Goal: Task Accomplishment & Management: Manage account settings

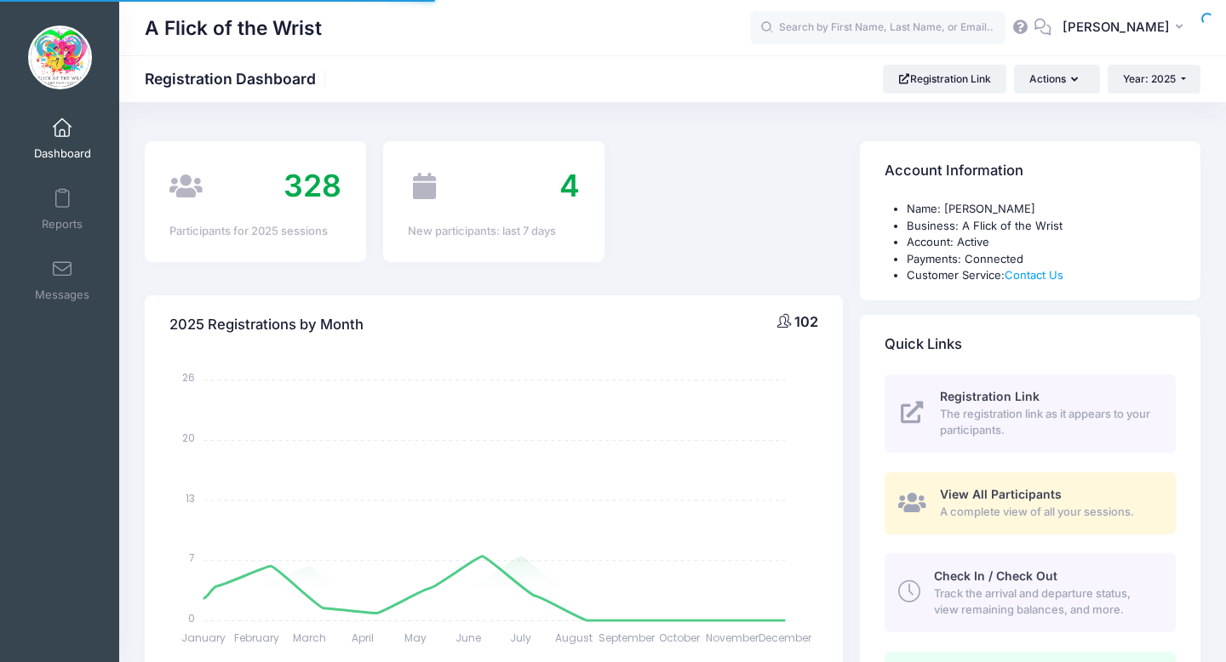
select select
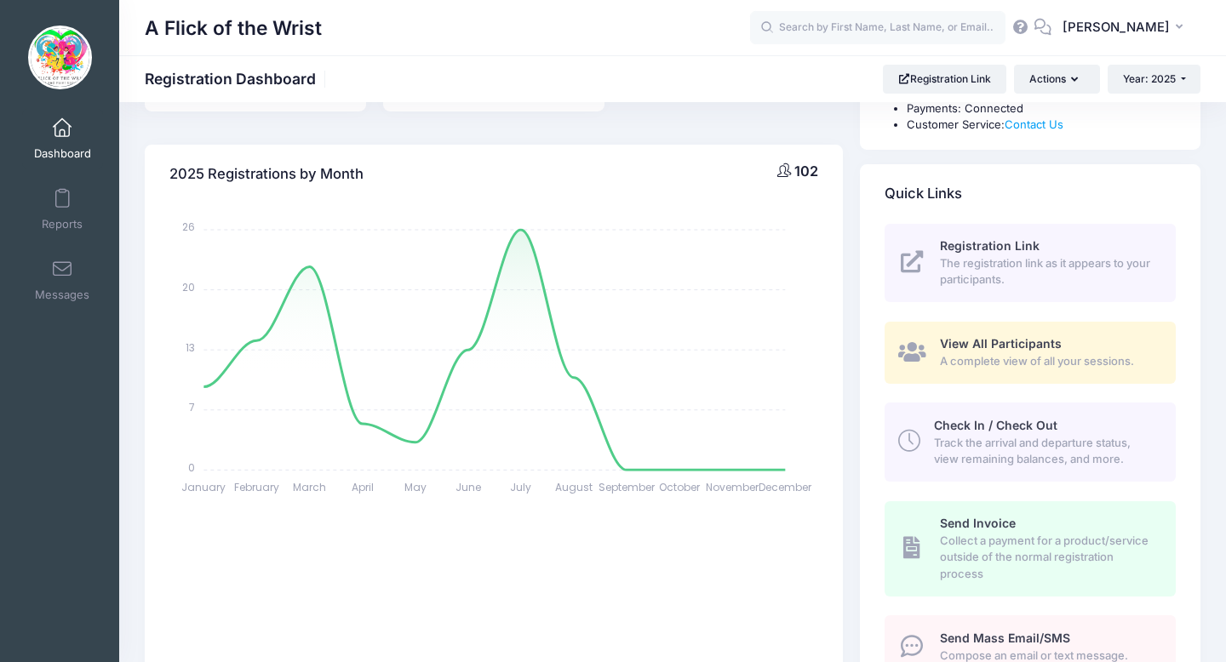
scroll to position [166, 0]
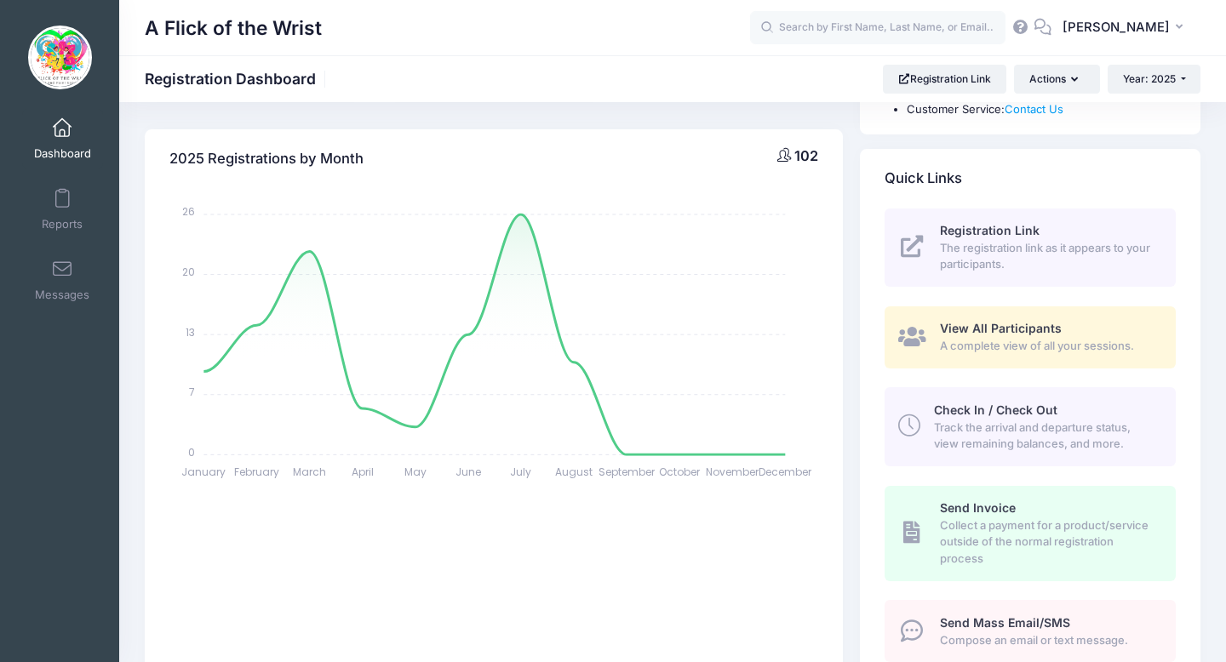
click at [986, 428] on span "Track the arrival and departure status, view remaining balances, and more." at bounding box center [1045, 436] width 222 height 33
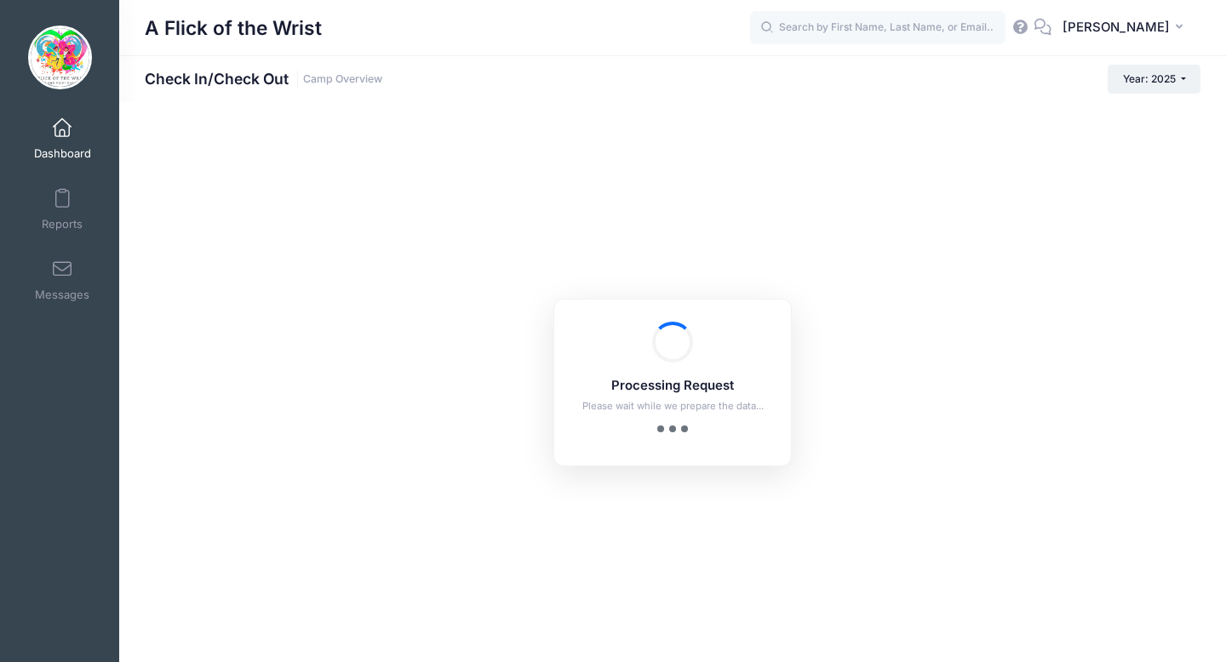
checkbox input "true"
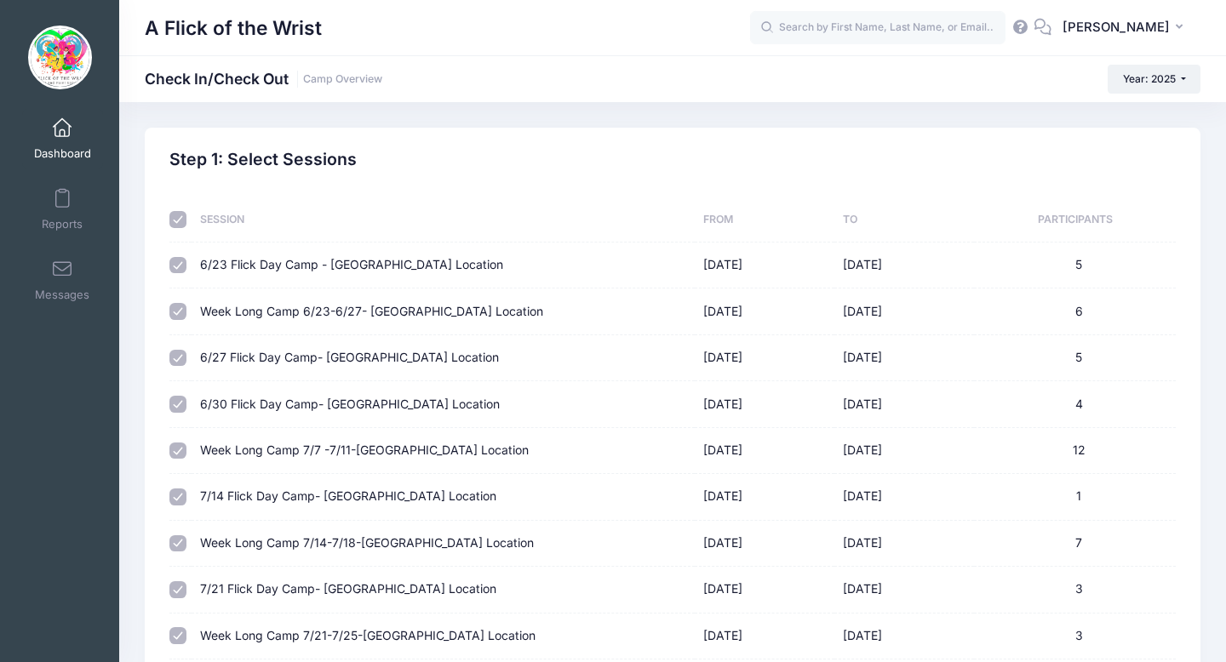
scroll to position [585, 0]
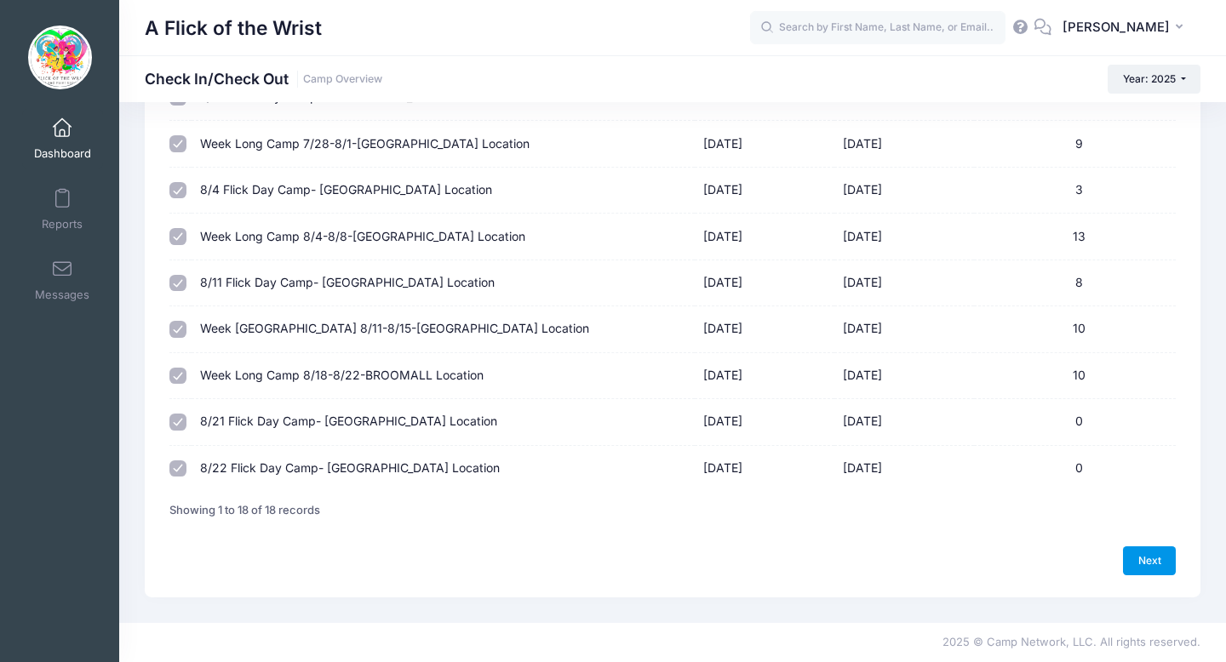
click at [1128, 562] on link "Next" at bounding box center [1149, 560] width 53 height 29
select select "10"
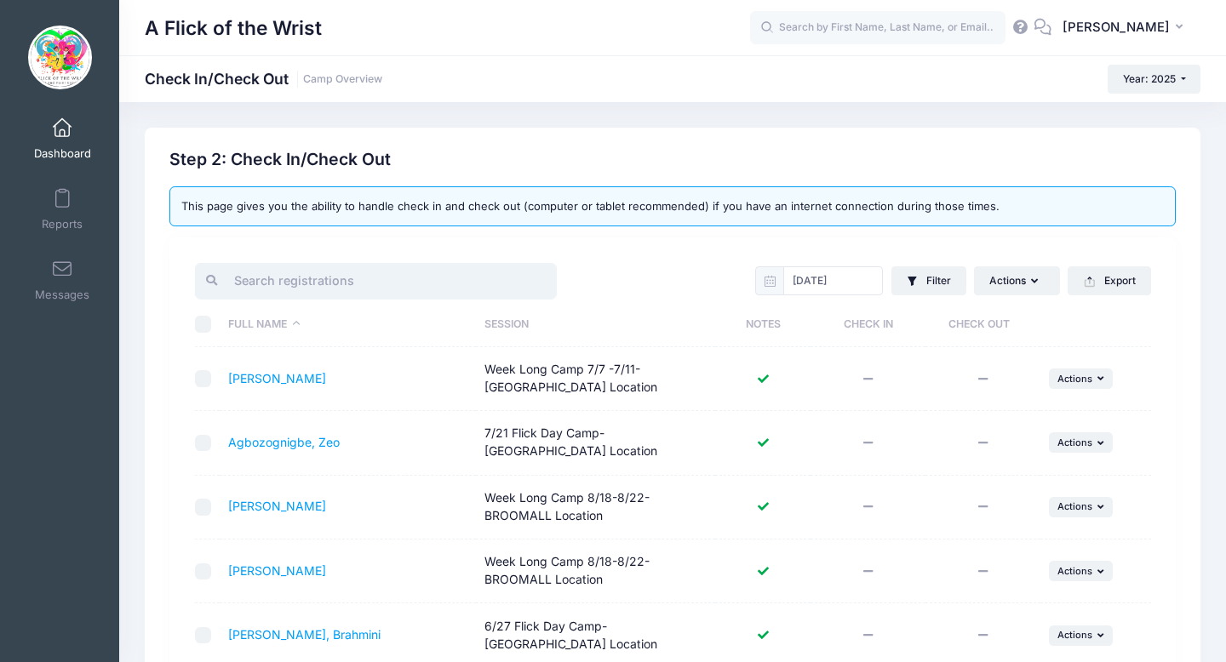
click at [463, 282] on input "search" at bounding box center [376, 281] width 362 height 37
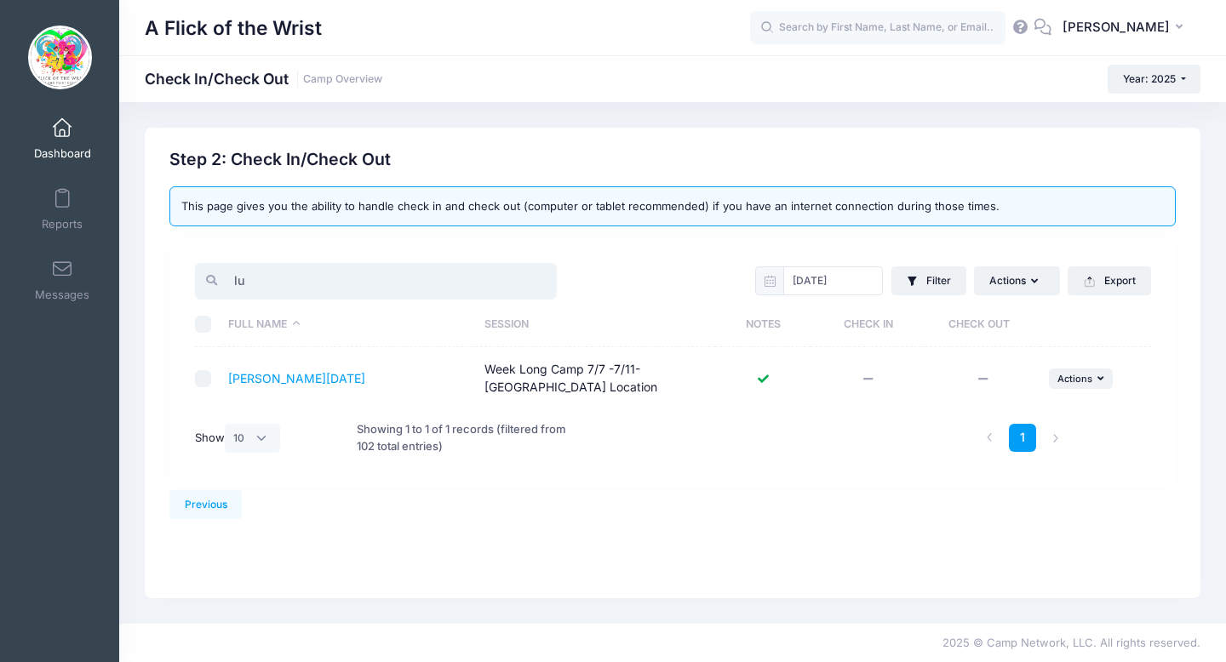
type input "l"
click at [1081, 393] on td "... Actions Check In Payment Reminder Document Reminder Enter Payment Clear Tod…" at bounding box center [1095, 378] width 111 height 63
click at [1070, 378] on span "Actions" at bounding box center [1074, 379] width 35 height 12
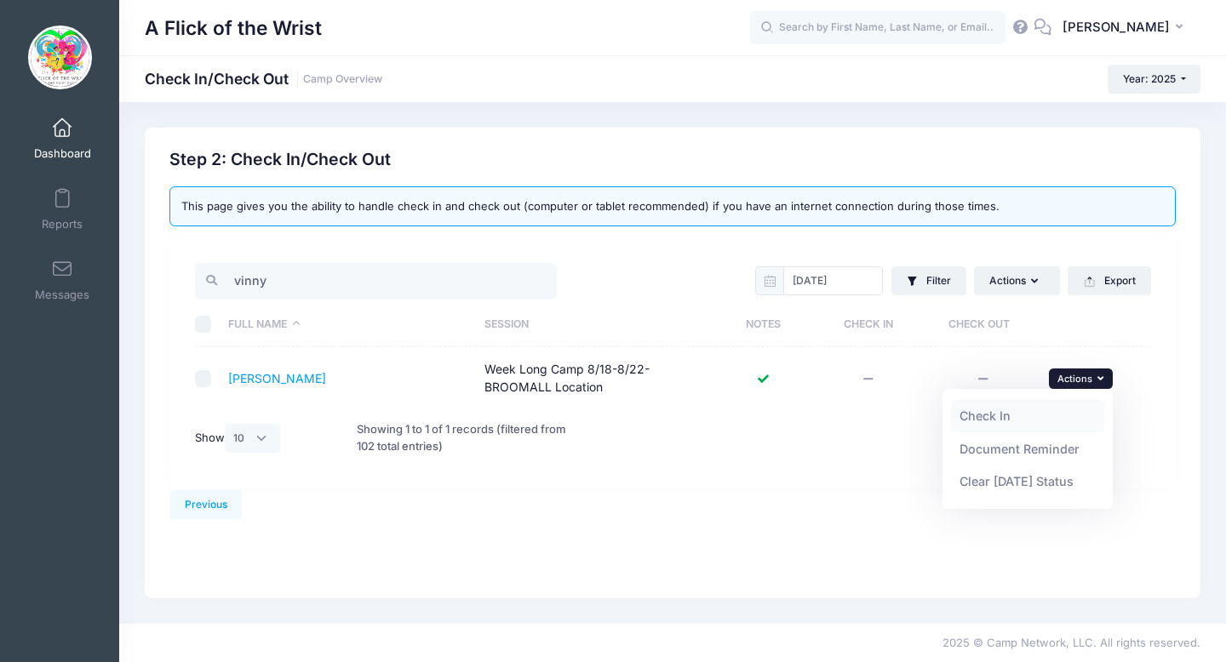
click at [1018, 417] on link "Check In" at bounding box center [1028, 416] width 154 height 32
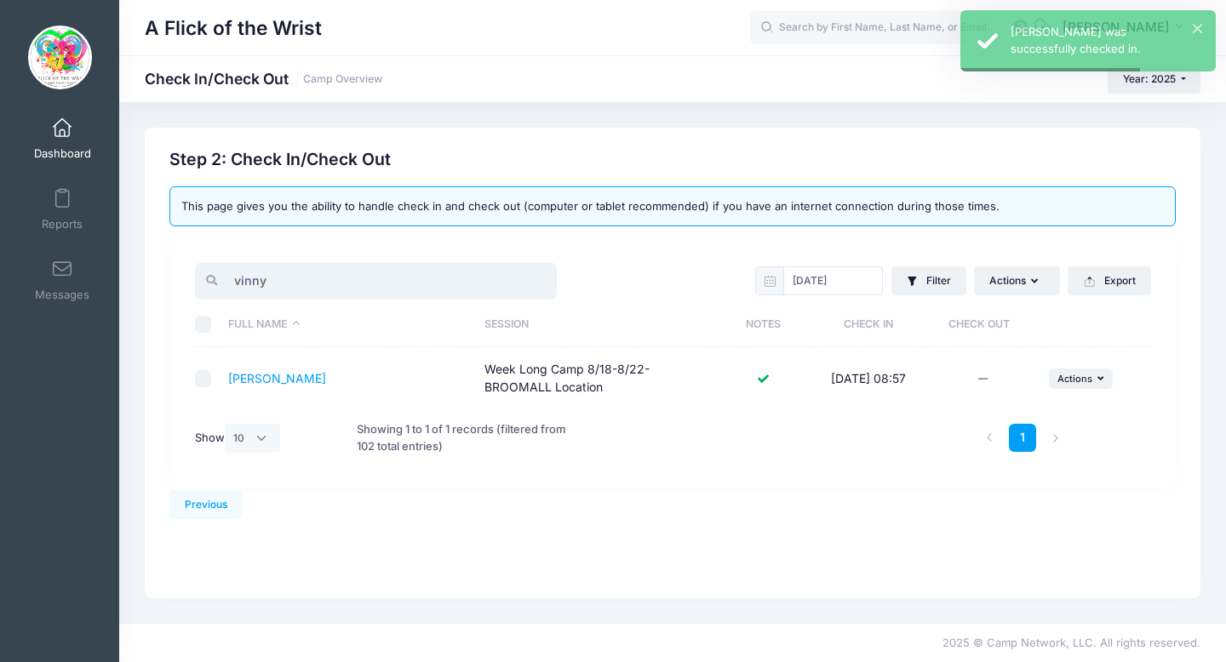
click at [464, 283] on input "vinny" at bounding box center [376, 281] width 362 height 37
type input "v"
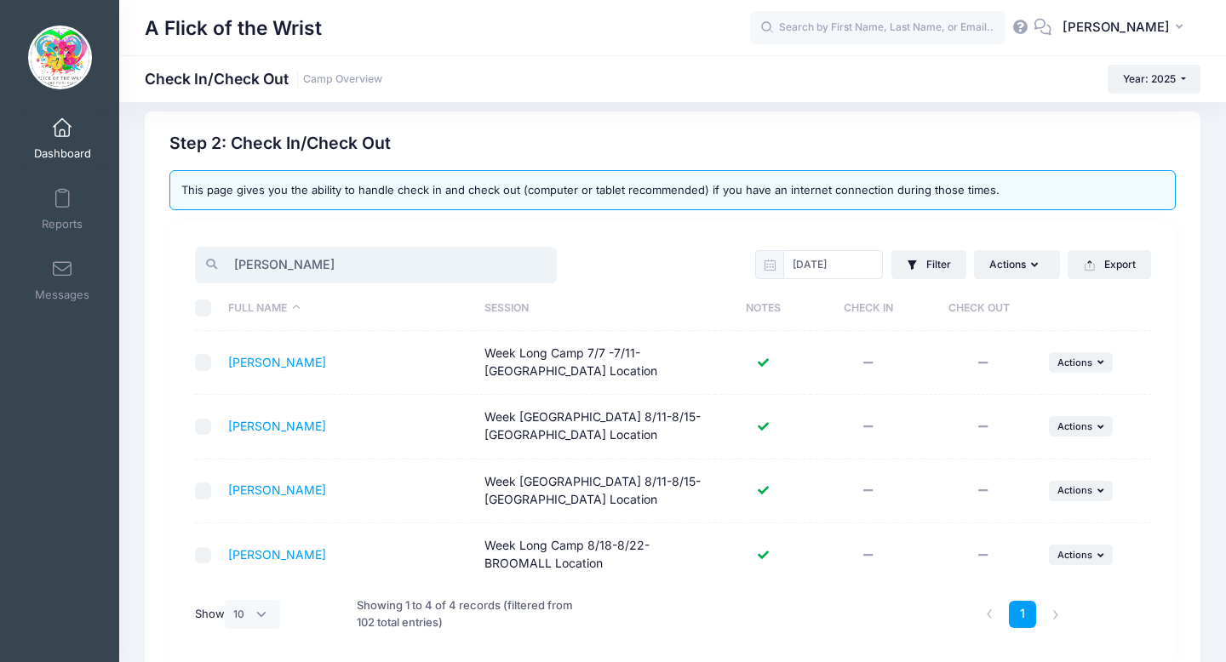
scroll to position [20, 0]
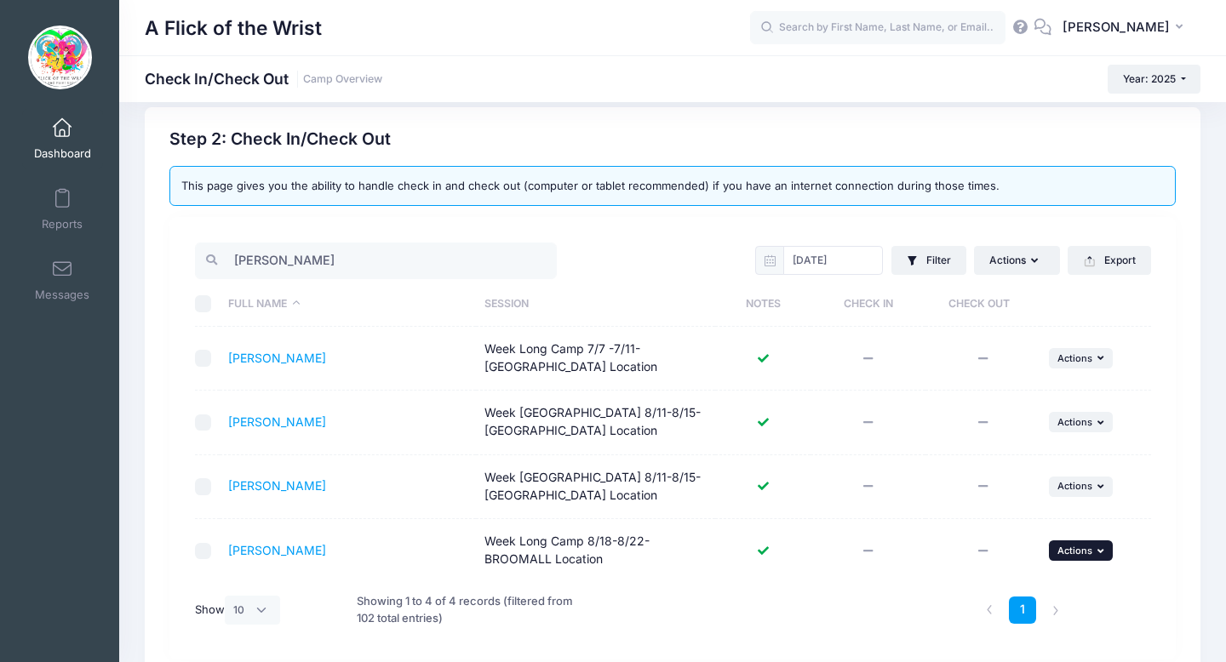
click at [1078, 543] on button "... Actions" at bounding box center [1081, 550] width 65 height 20
click at [998, 443] on link "Check In" at bounding box center [1028, 448] width 154 height 32
click at [426, 260] on input "bailey" at bounding box center [376, 261] width 362 height 37
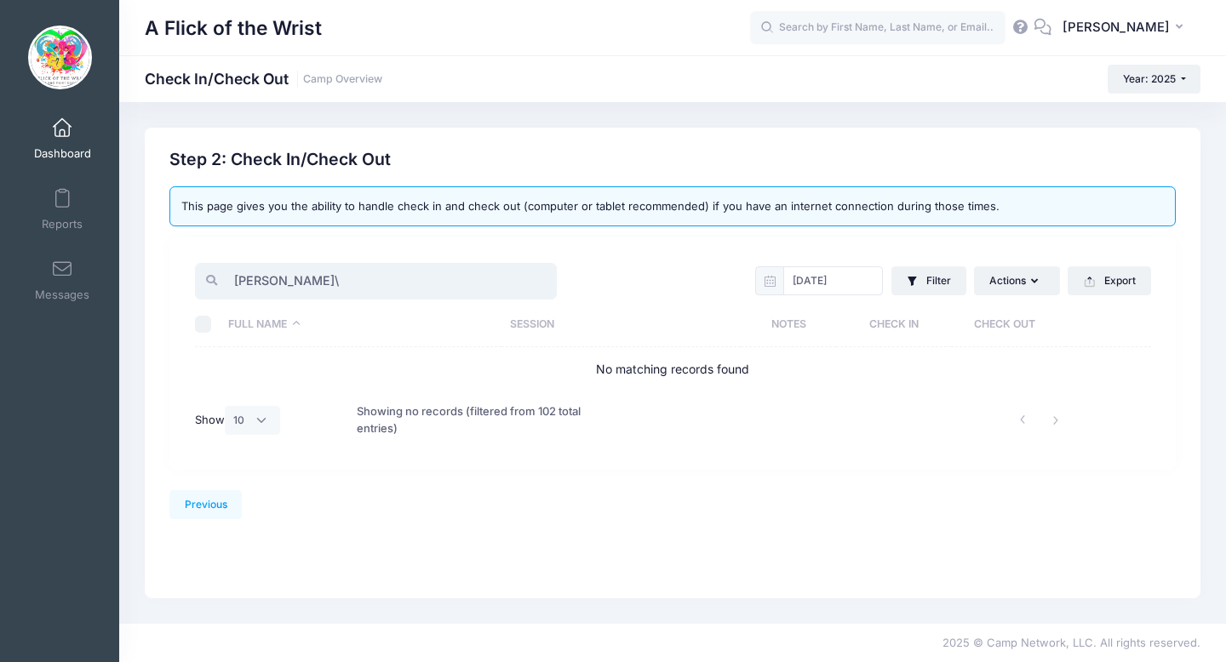
scroll to position [0, 0]
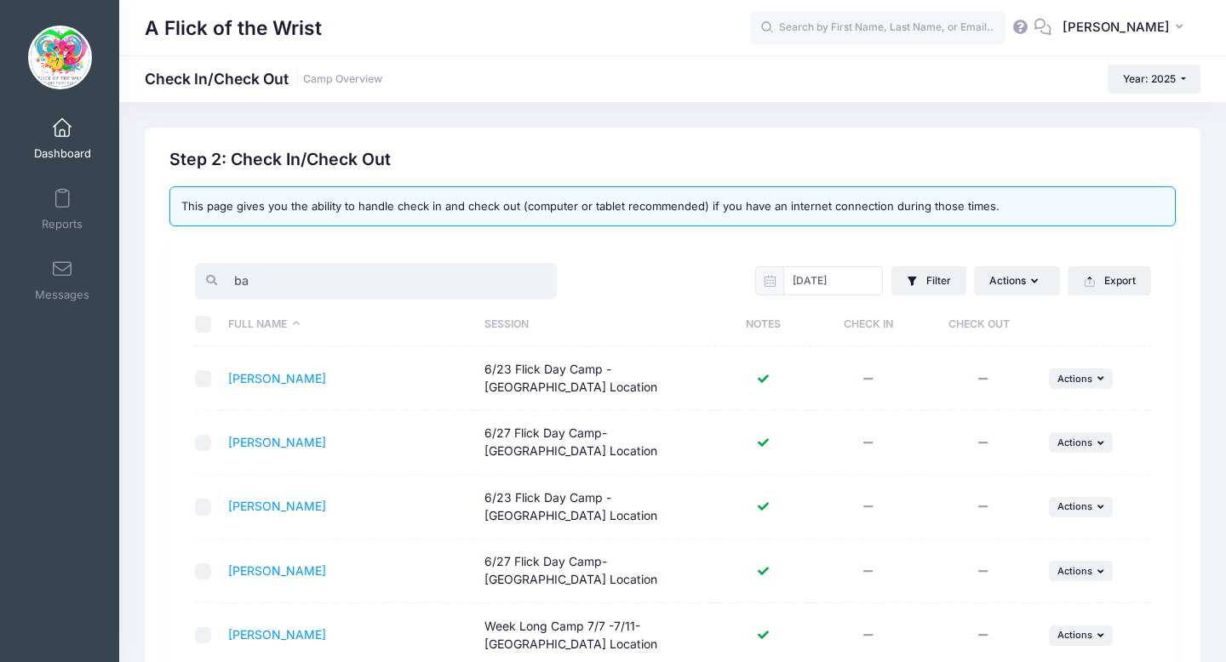
type input "b"
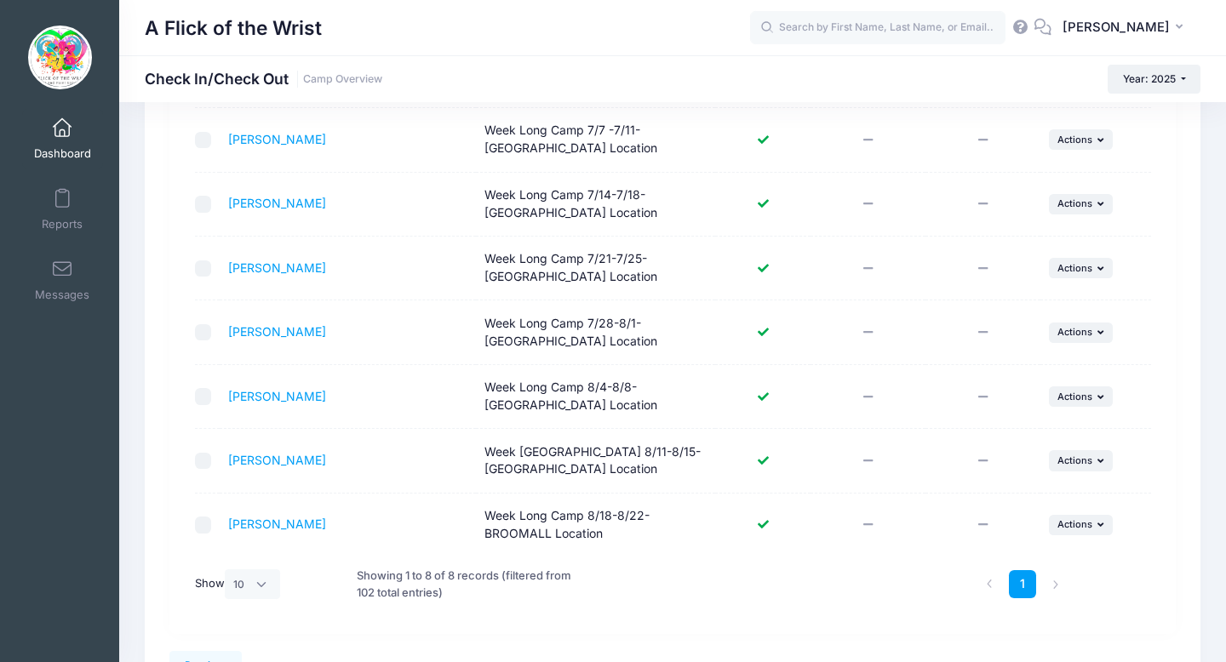
scroll to position [310, 0]
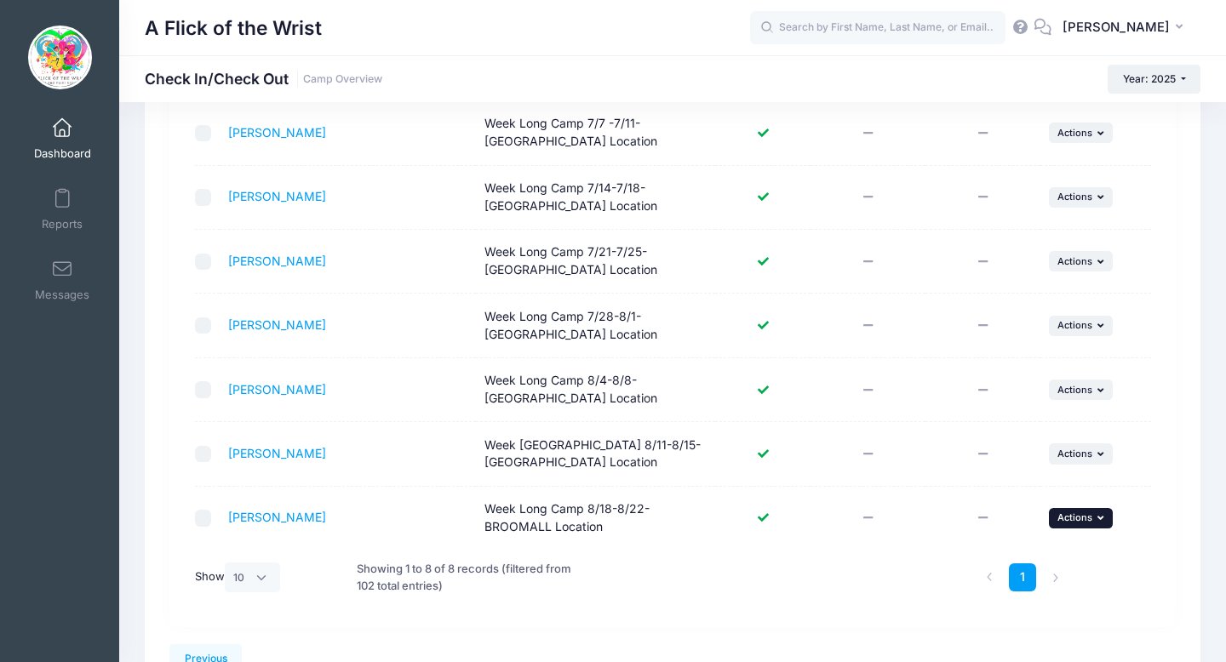
click at [1077, 517] on span "Actions" at bounding box center [1074, 518] width 35 height 12
click at [1015, 546] on link "Check In" at bounding box center [1028, 556] width 154 height 32
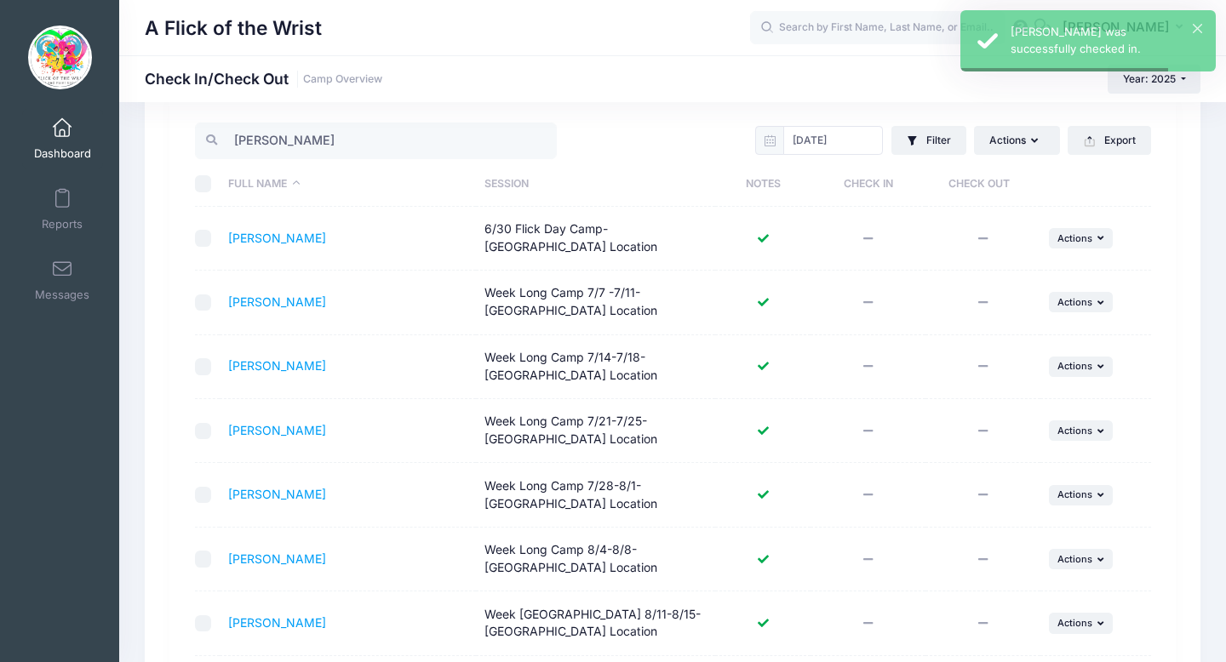
scroll to position [0, 0]
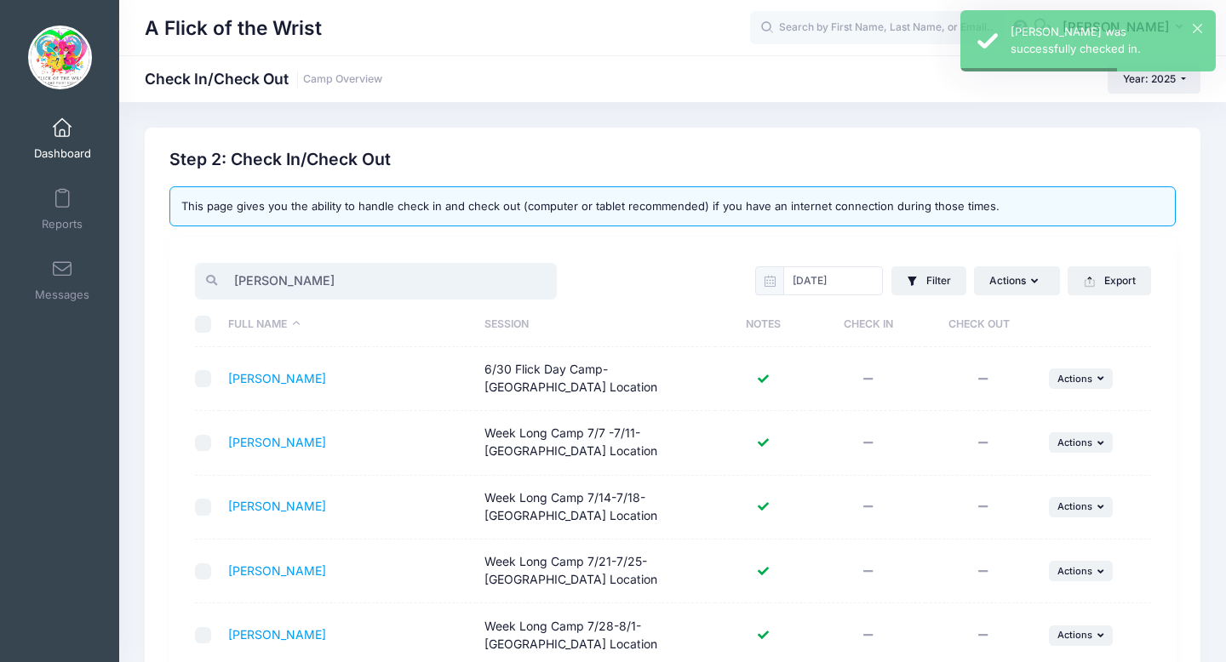
click at [403, 295] on input "evelyn" at bounding box center [376, 281] width 362 height 37
type input "e"
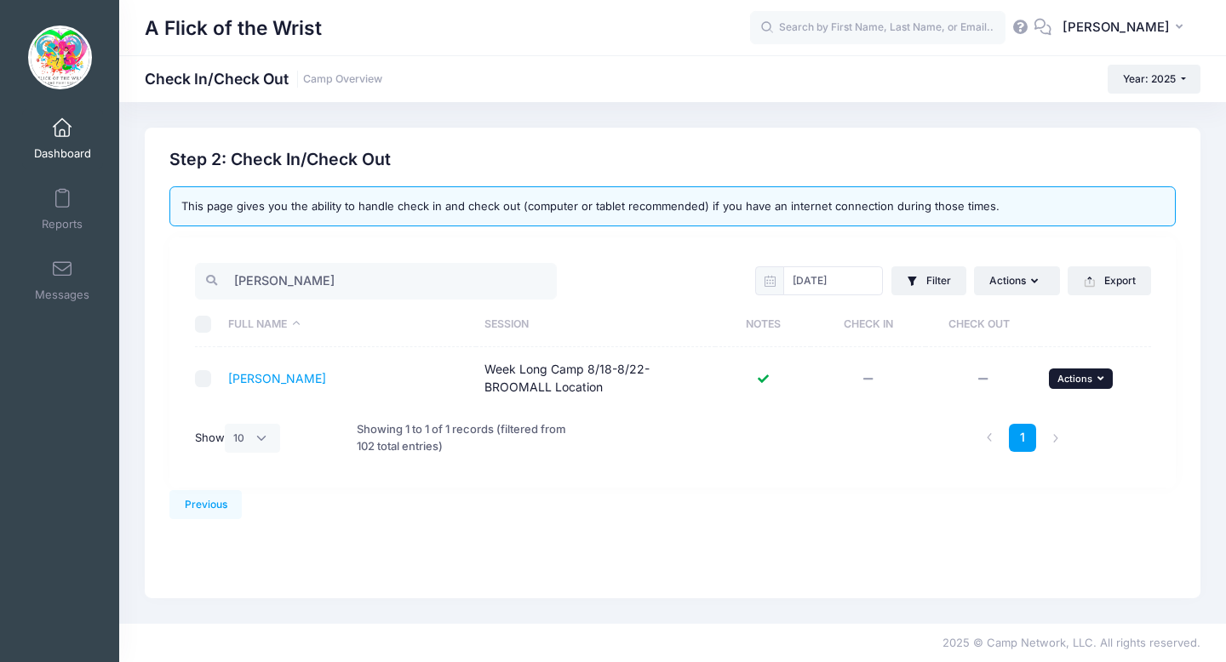
click at [1052, 371] on button "... Actions" at bounding box center [1081, 379] width 65 height 20
click at [995, 416] on link "Check In" at bounding box center [1028, 416] width 154 height 32
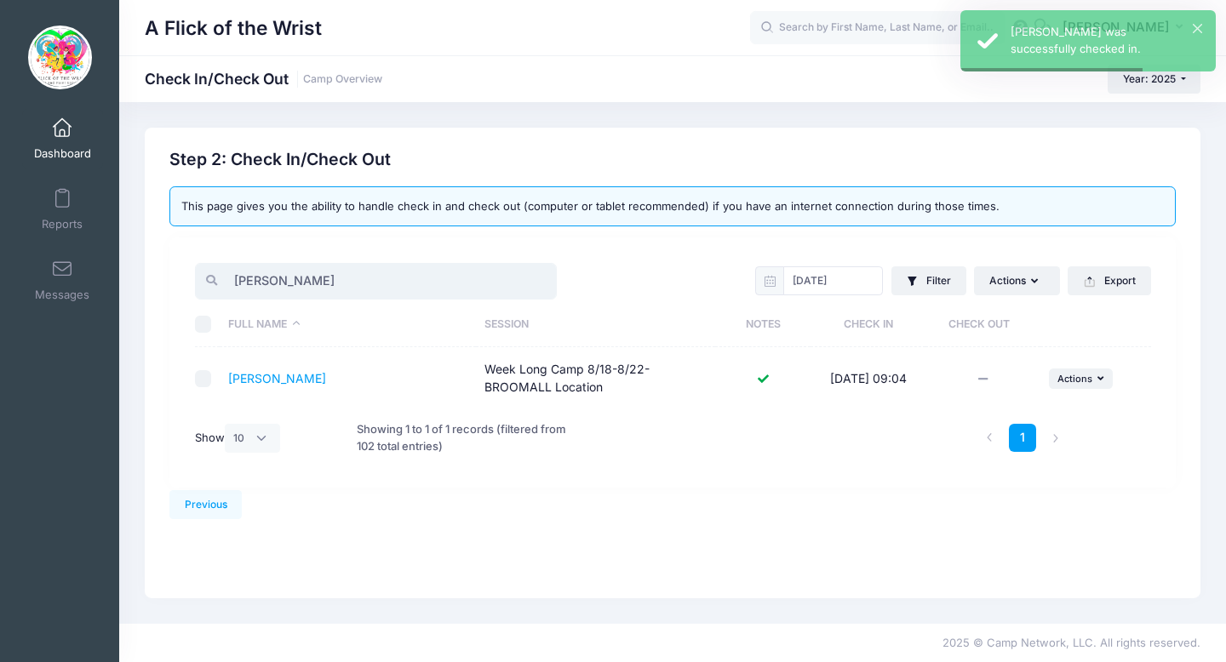
click at [397, 272] on input "annie" at bounding box center [376, 281] width 362 height 37
type input "a"
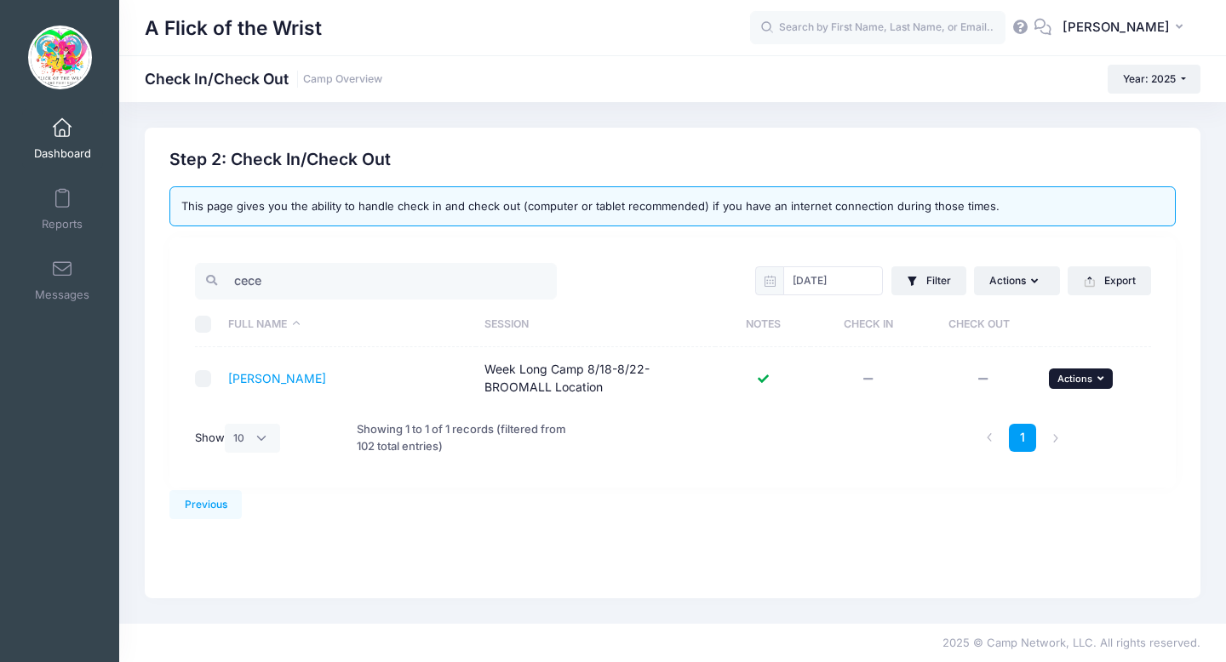
click at [1090, 379] on span "Actions" at bounding box center [1074, 379] width 35 height 12
click at [1061, 415] on link "Check In" at bounding box center [1028, 416] width 154 height 32
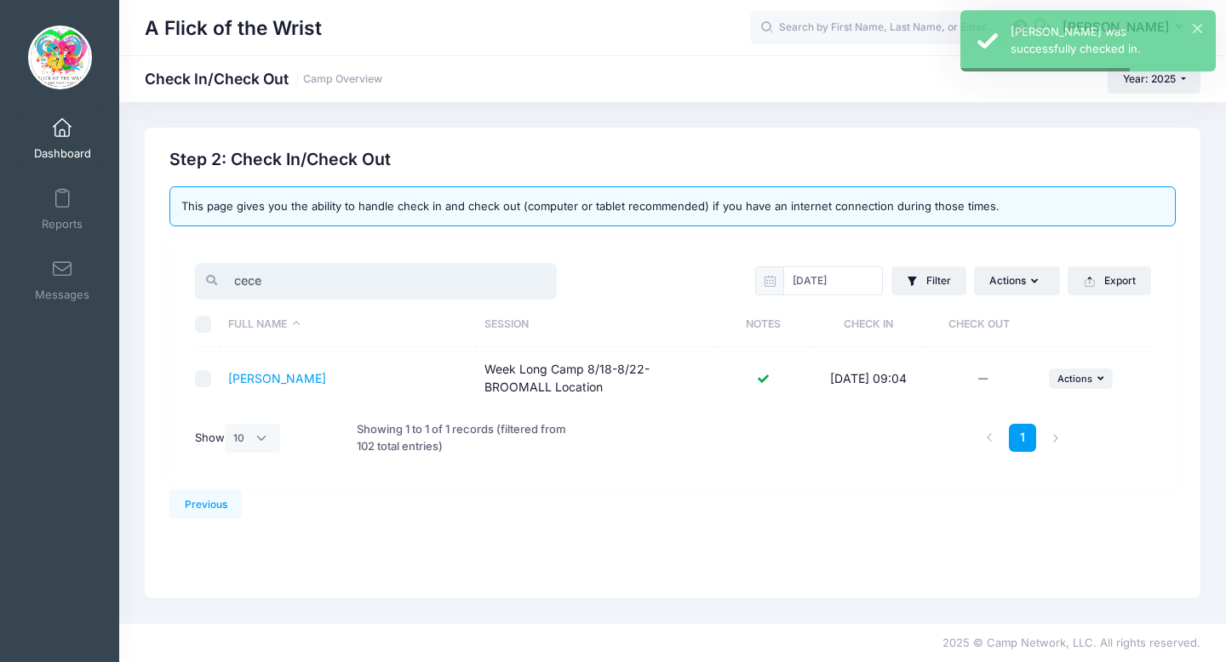
click at [446, 283] on input "cece" at bounding box center [376, 281] width 362 height 37
type input "c"
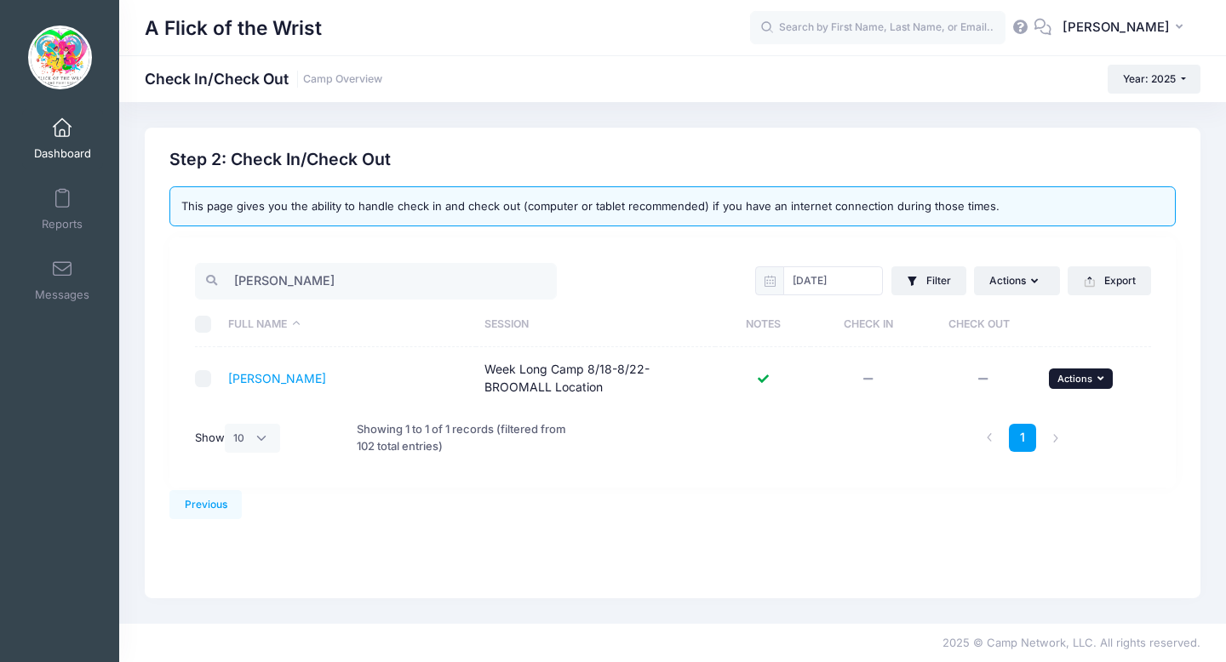
click at [1082, 377] on span "Actions" at bounding box center [1074, 379] width 35 height 12
click at [983, 413] on link "Check In" at bounding box center [1028, 416] width 154 height 32
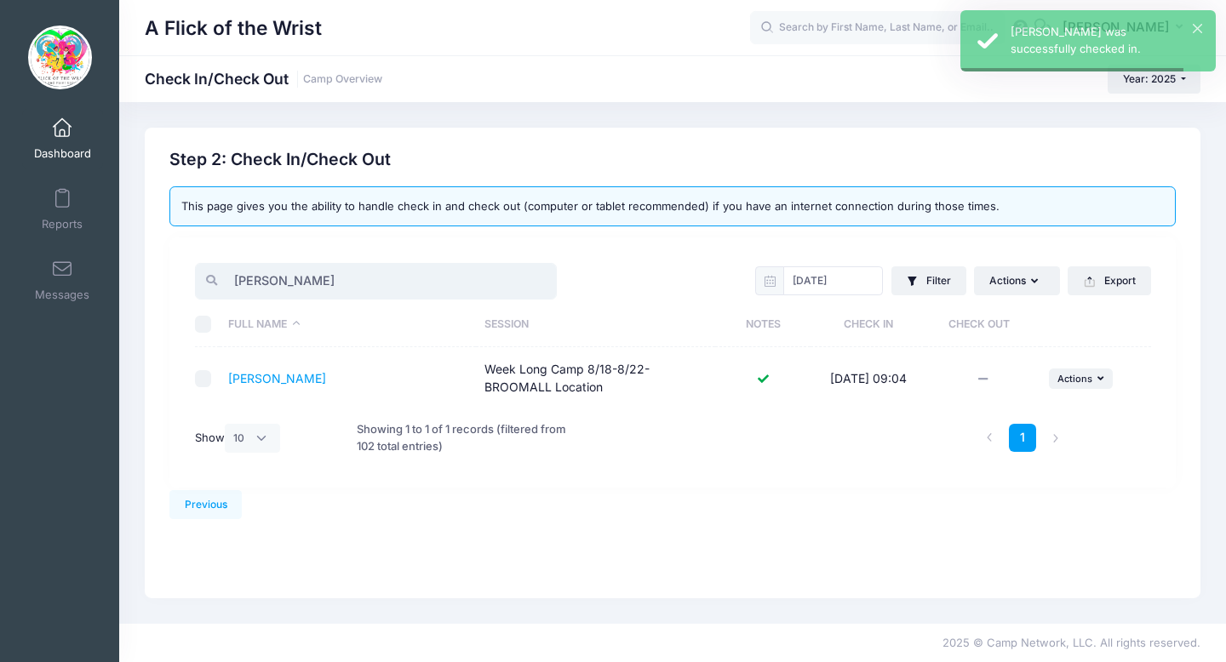
click at [382, 287] on input "olivia" at bounding box center [376, 281] width 362 height 37
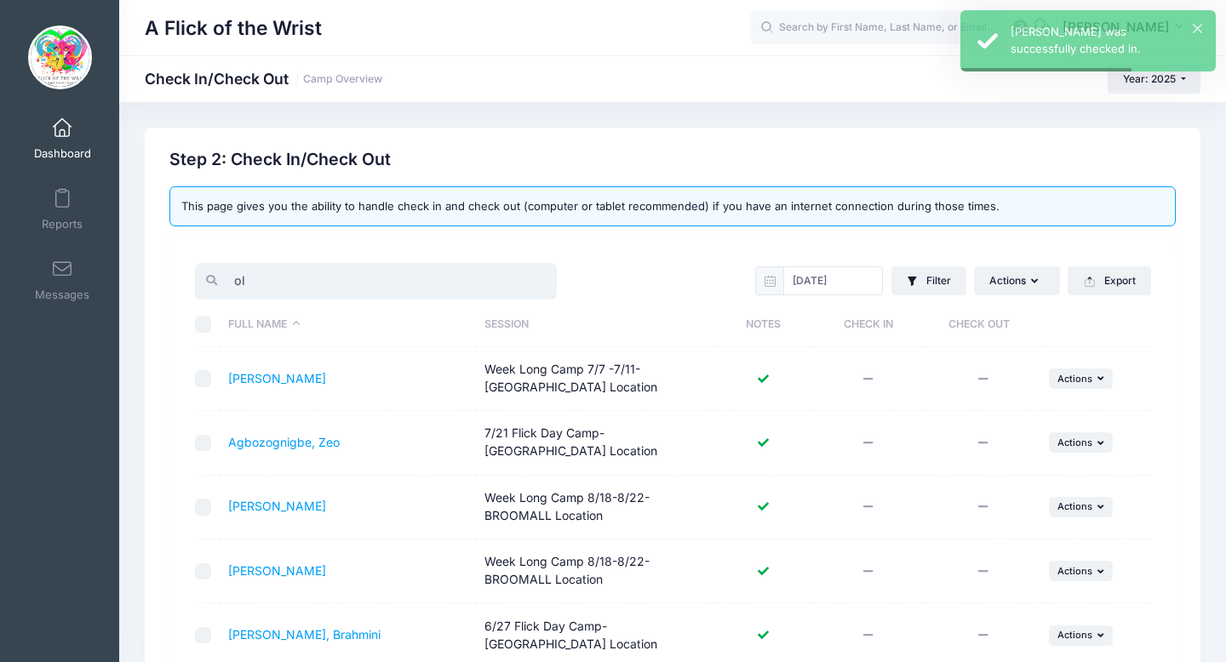
type input "o"
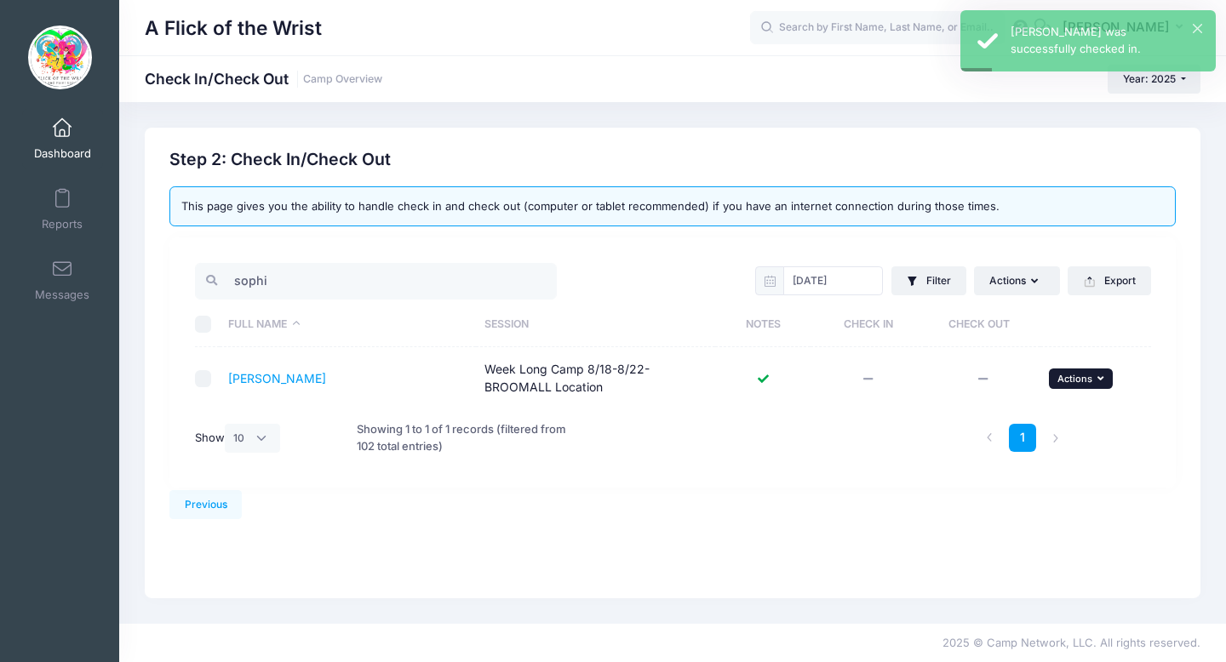
click at [1062, 381] on span "Actions" at bounding box center [1074, 379] width 35 height 12
click at [1002, 413] on link "Check In" at bounding box center [1028, 416] width 154 height 32
click at [360, 278] on input "sophi" at bounding box center [376, 281] width 362 height 37
type input "s"
click at [1072, 380] on span "Actions" at bounding box center [1074, 379] width 35 height 12
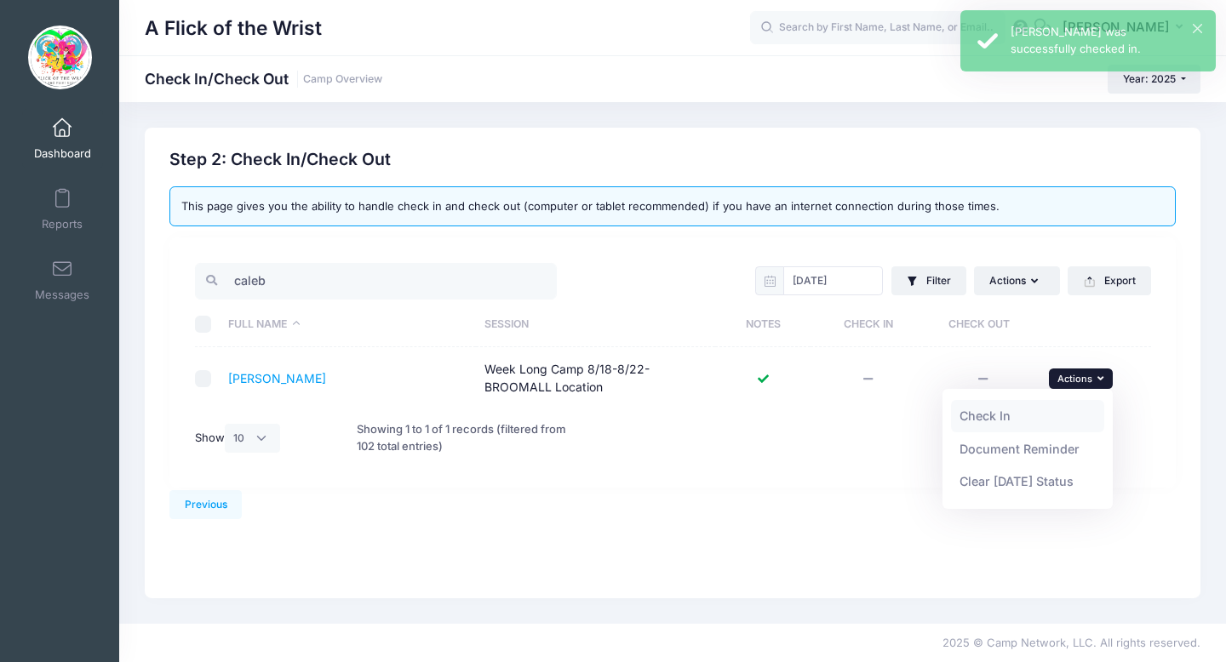
click at [1018, 424] on link "Check In" at bounding box center [1028, 416] width 154 height 32
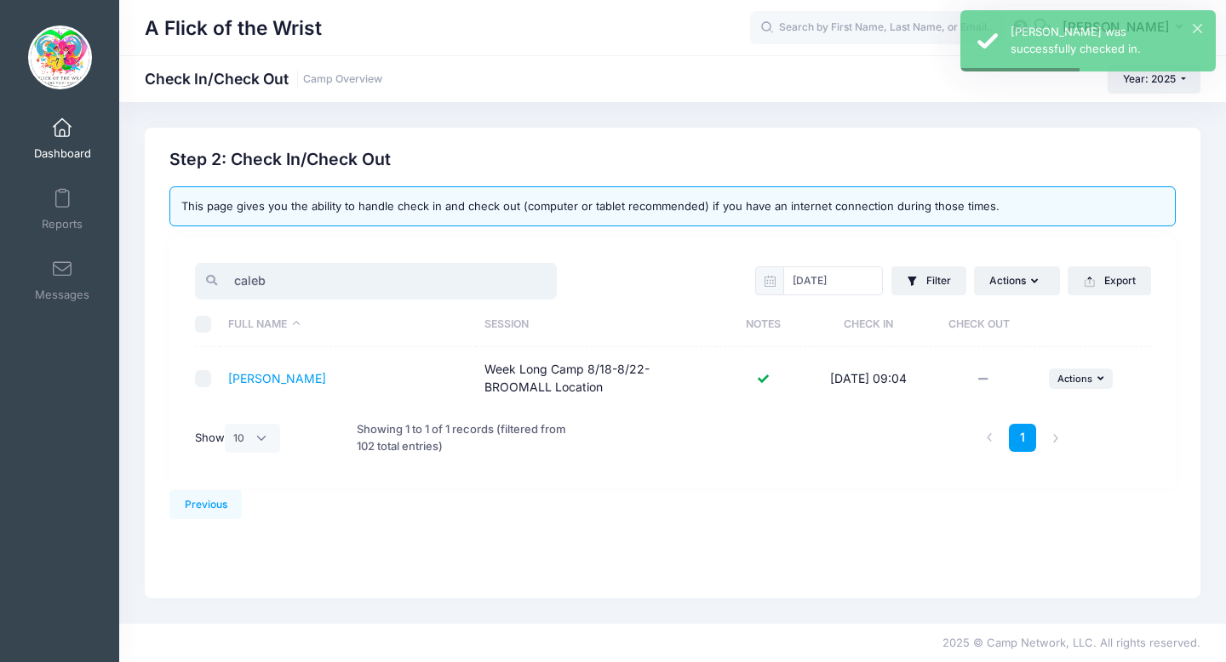
click at [321, 264] on input "caleb" at bounding box center [376, 281] width 362 height 37
click at [327, 274] on input "caleb" at bounding box center [376, 281] width 362 height 37
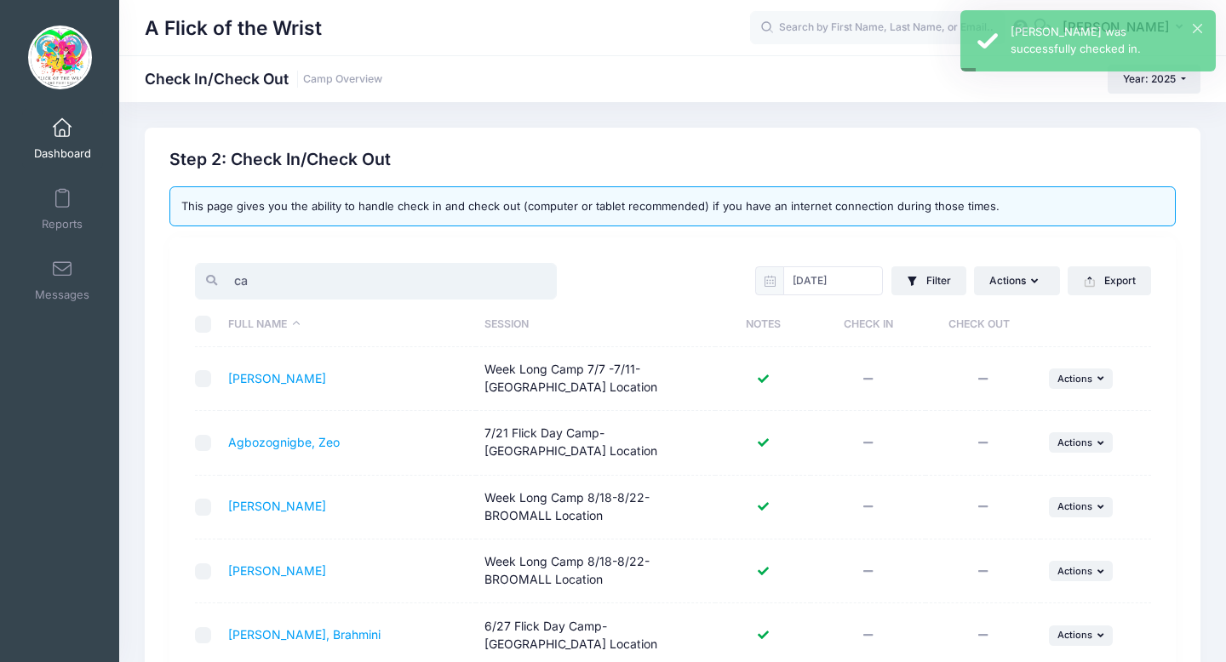
type input "c"
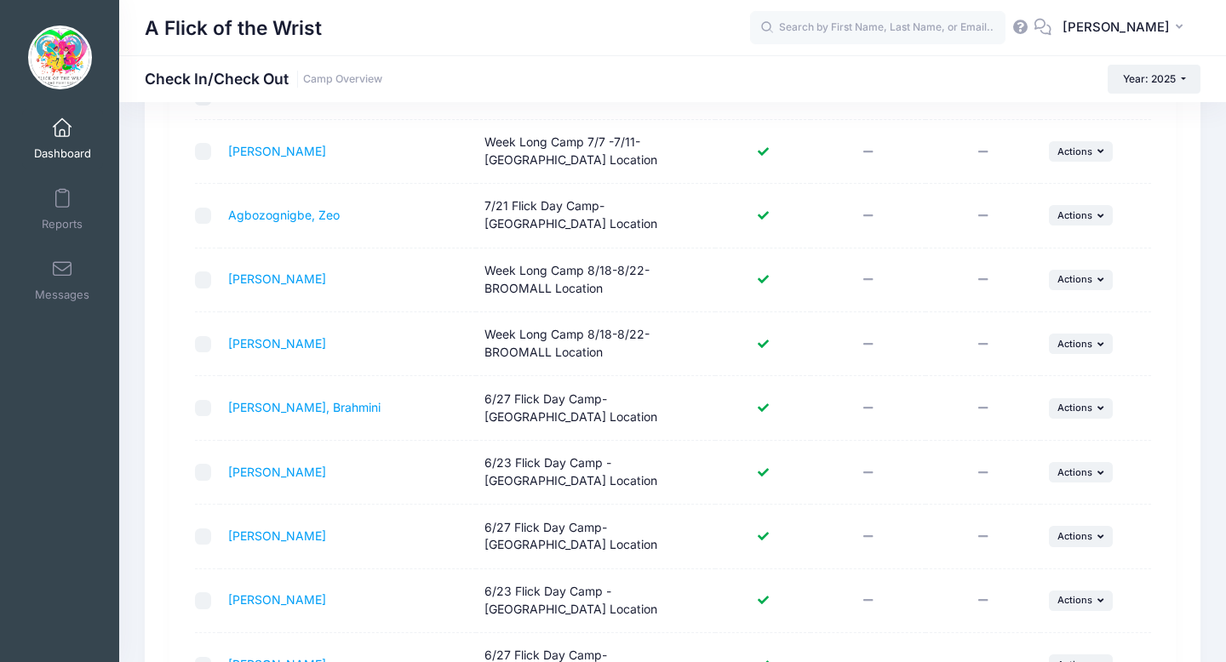
scroll to position [534, 0]
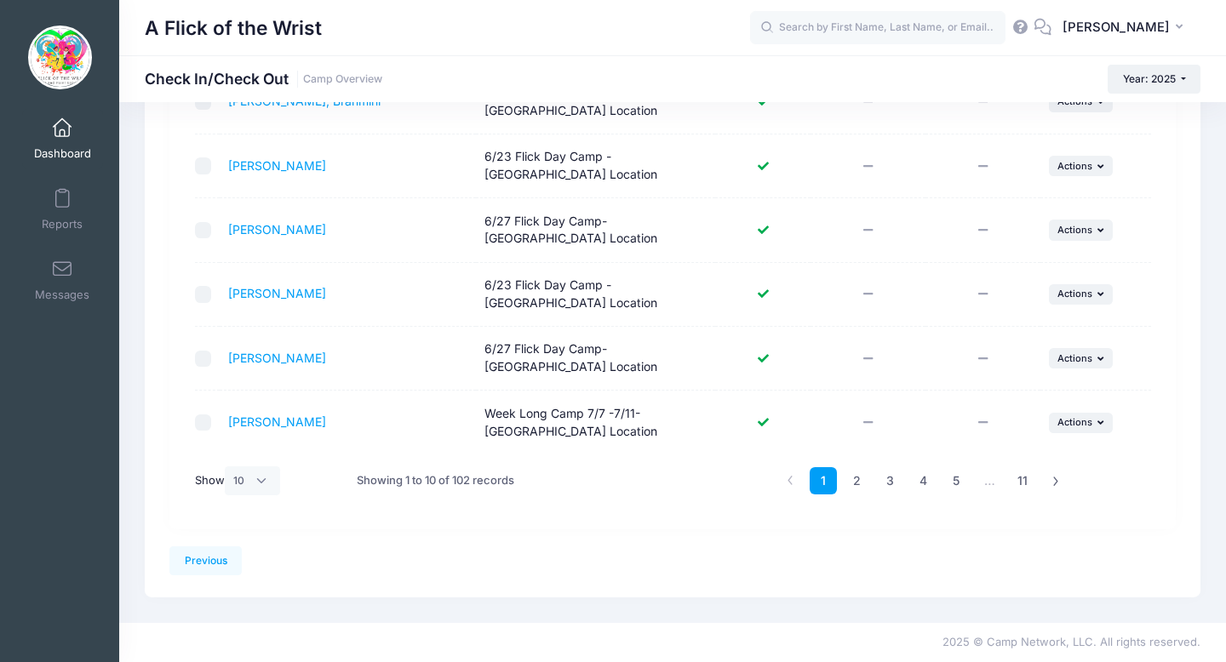
click at [70, 143] on link "Dashboard" at bounding box center [62, 139] width 81 height 60
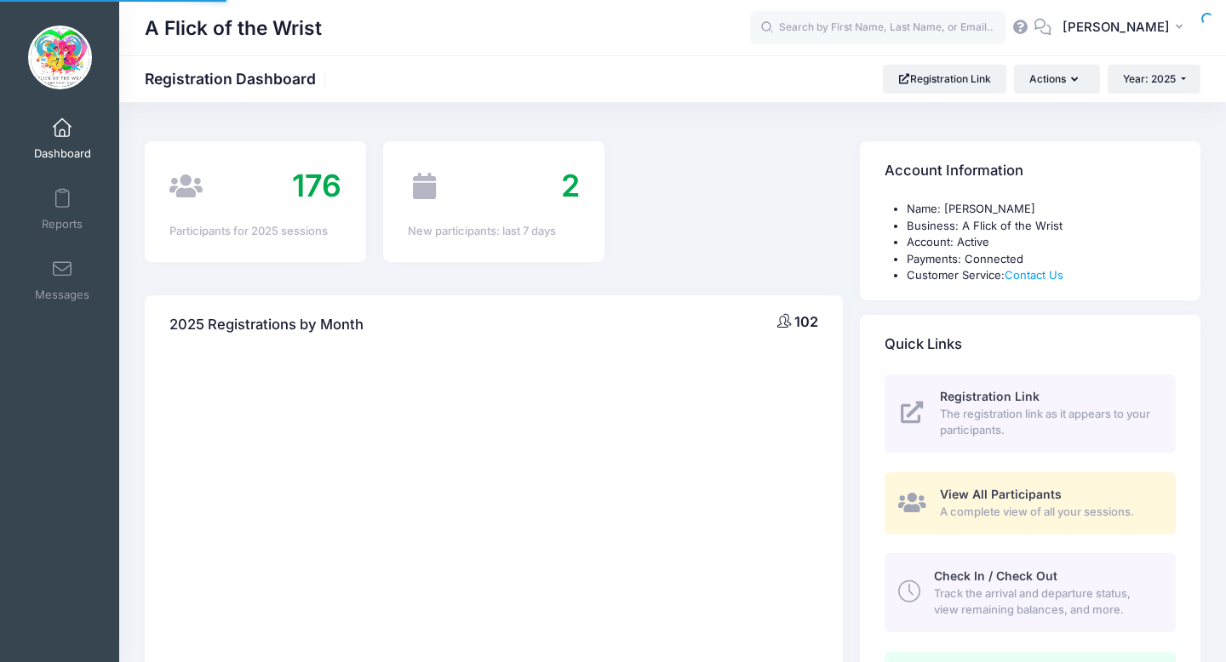
select select
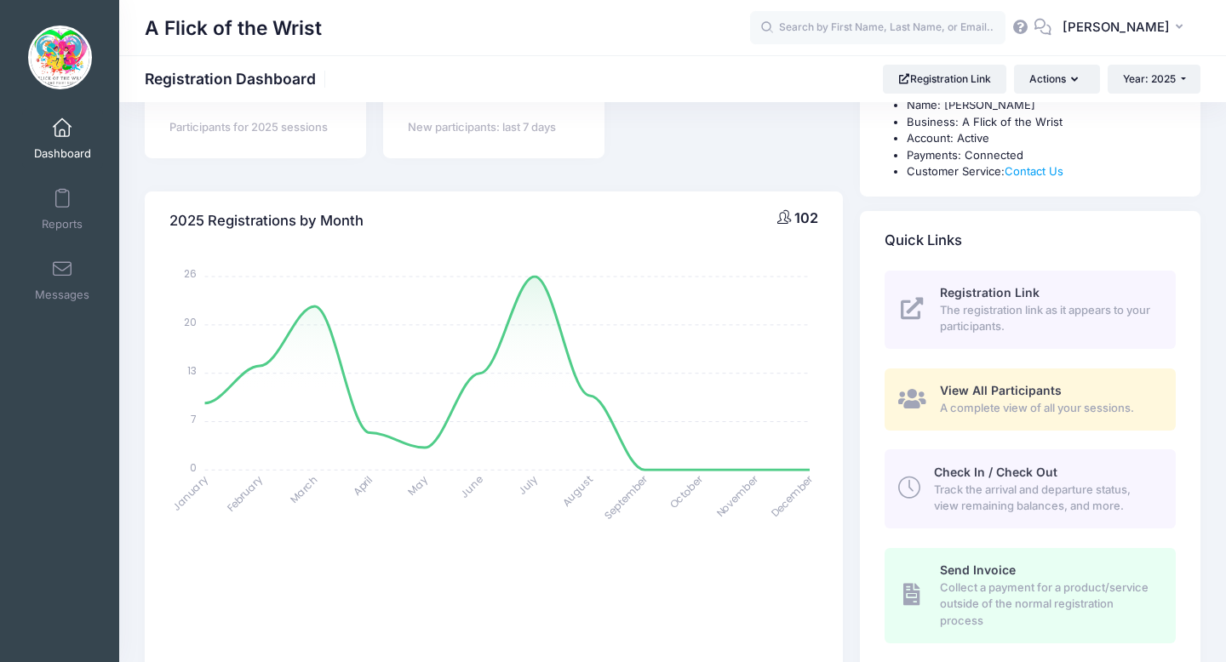
scroll to position [107, 0]
click at [1008, 461] on span "Check In / Check Out" at bounding box center [995, 468] width 123 height 14
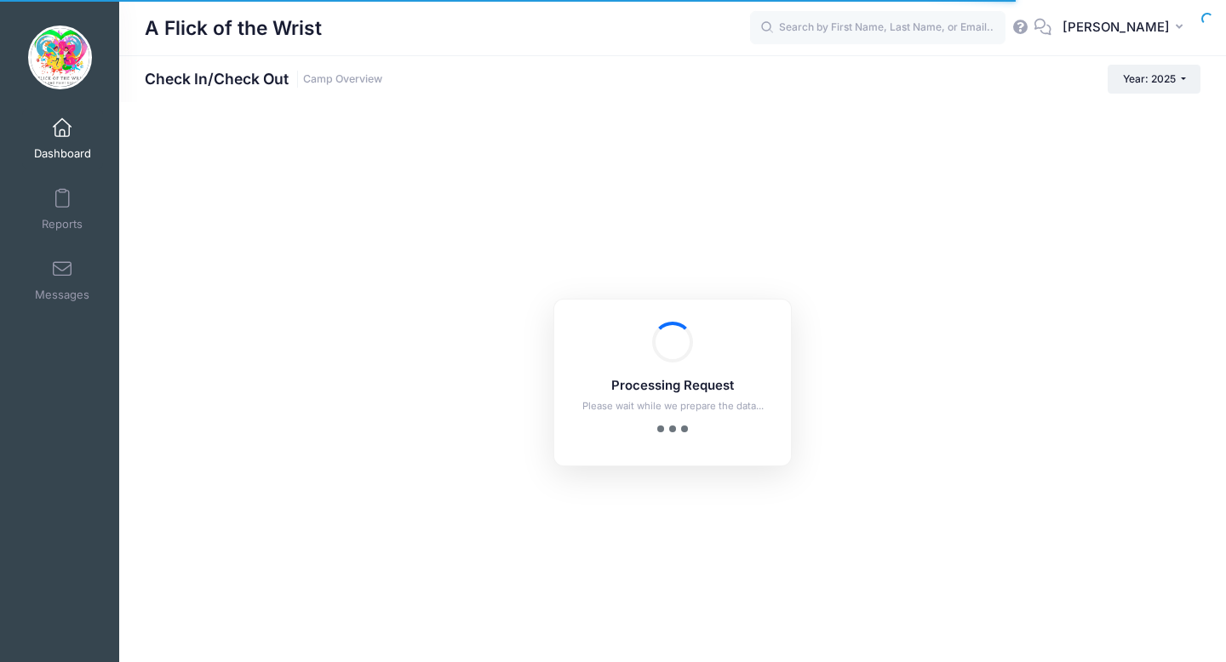
checkbox input "true"
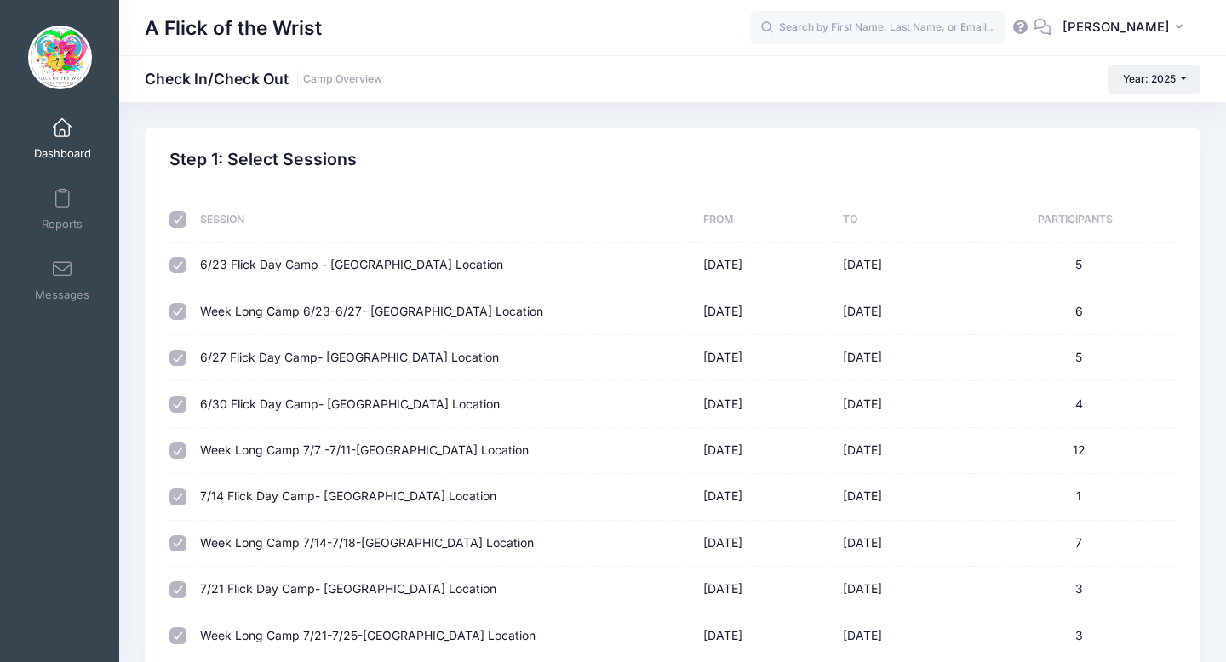
click at [73, 146] on span "Dashboard" at bounding box center [62, 153] width 57 height 14
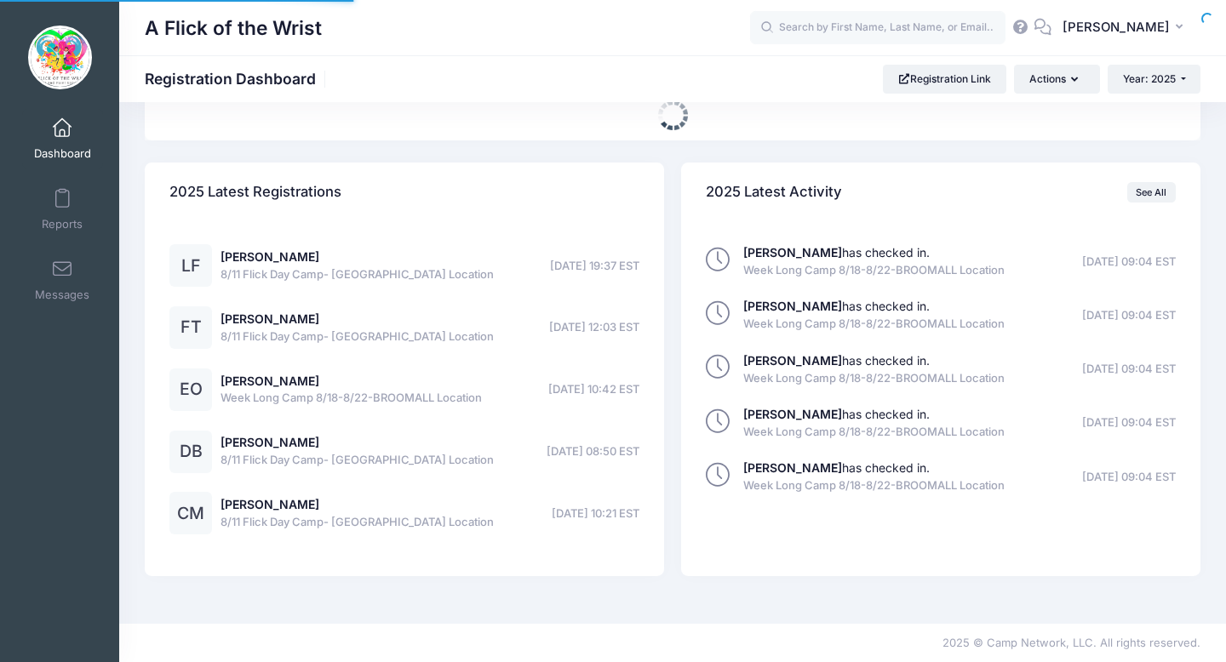
select select
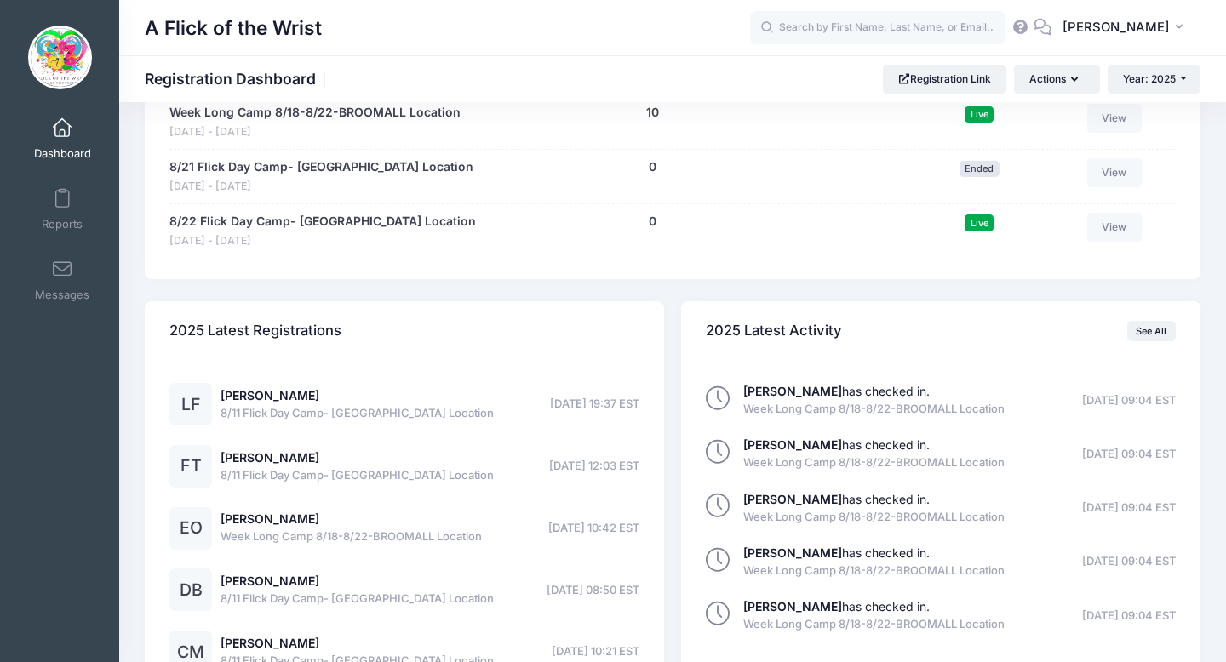
scroll to position [1363, 0]
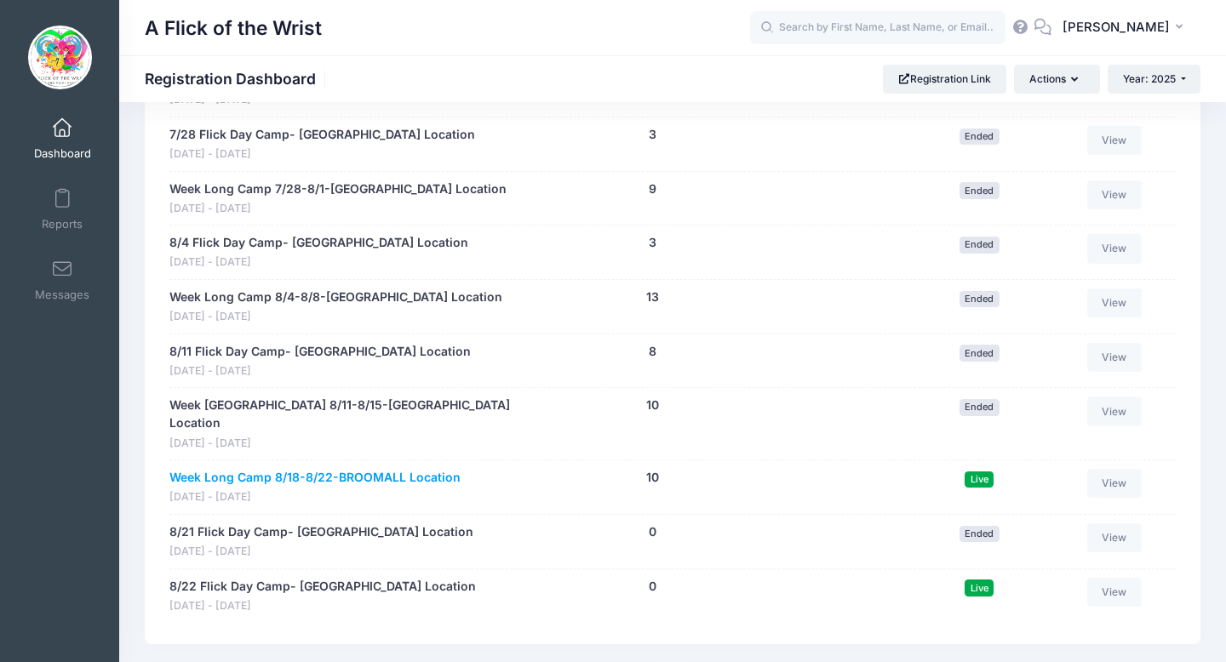
click at [327, 469] on link "Week Long Camp 8/18-8/22-BROOMALL Location" at bounding box center [314, 478] width 291 height 18
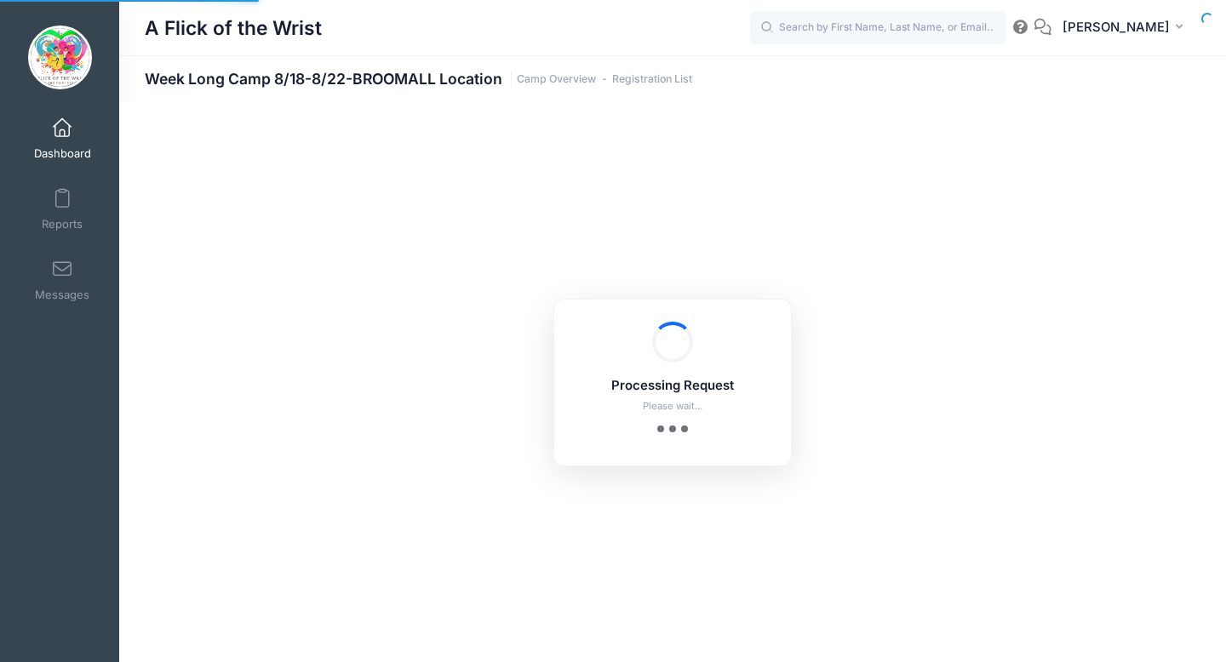
select select "10"
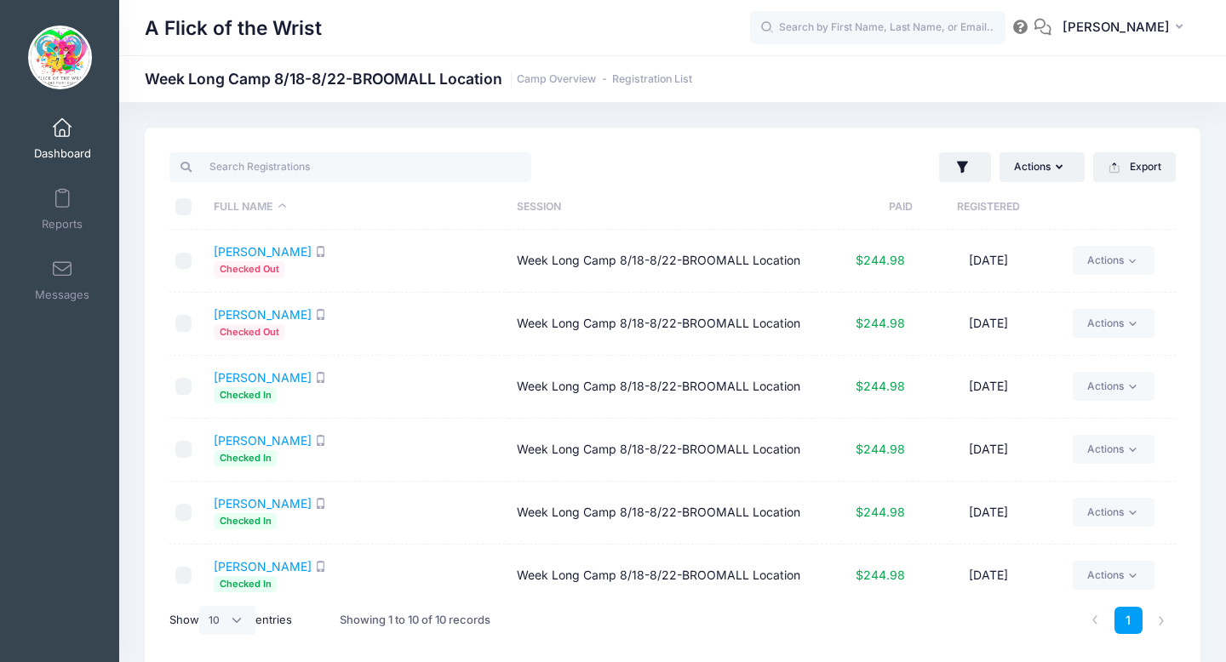
click at [66, 140] on link "Dashboard" at bounding box center [62, 139] width 81 height 60
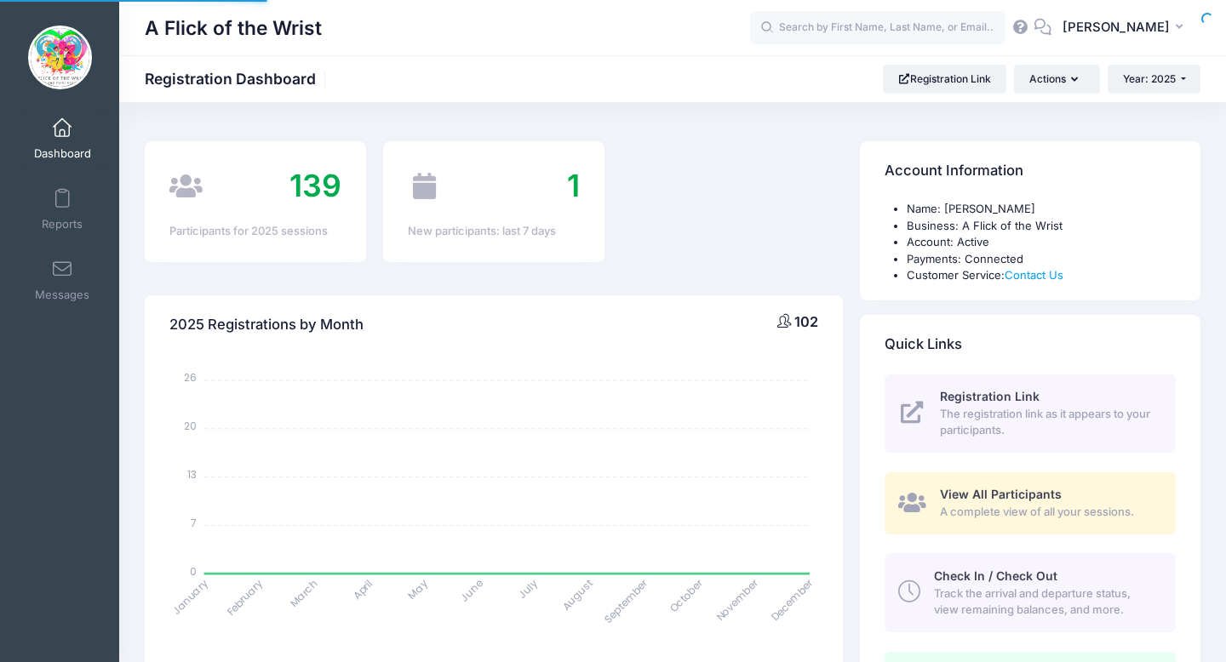
select select
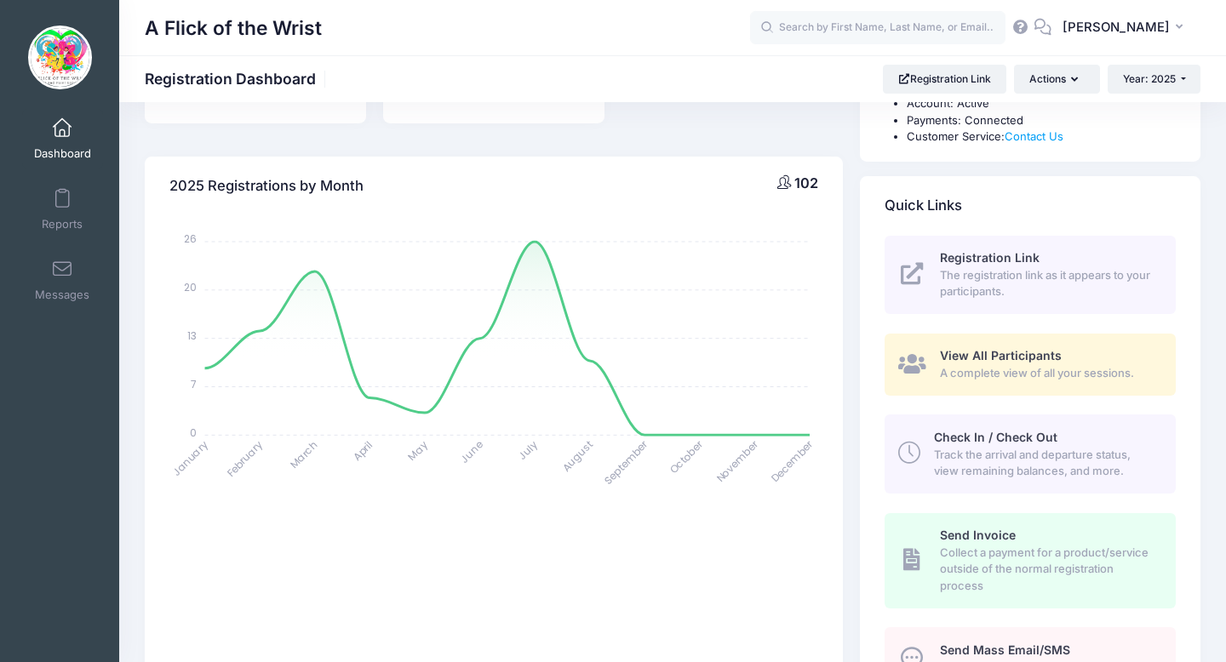
scroll to position [172, 0]
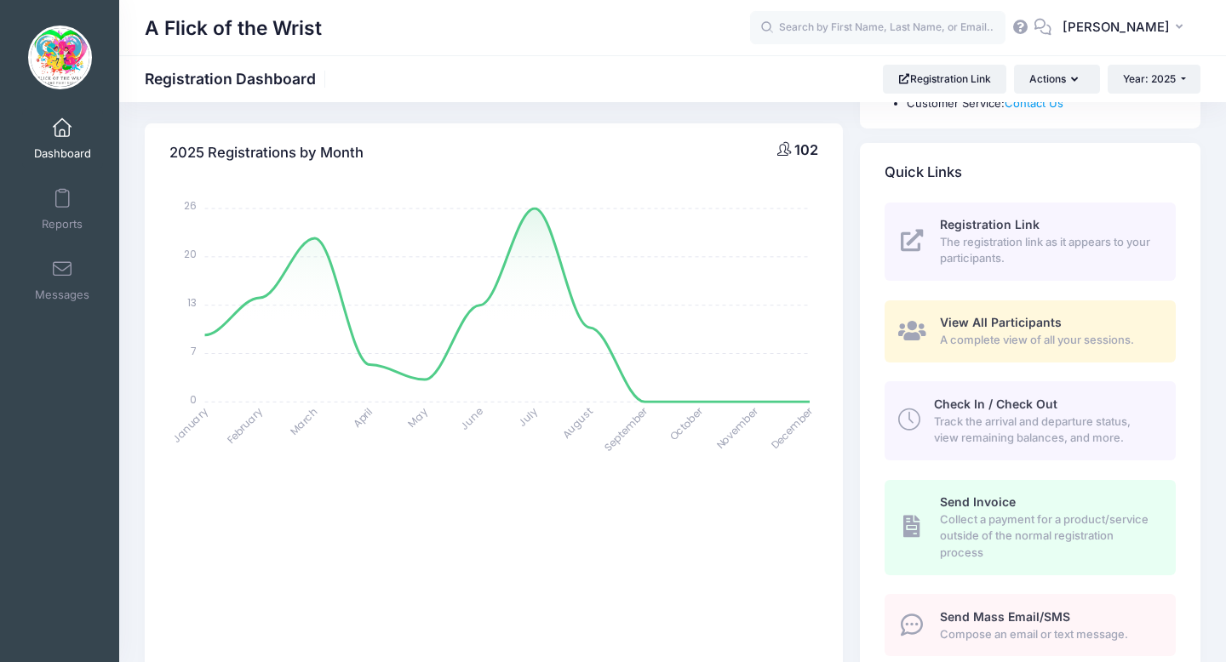
click at [969, 431] on span "Track the arrival and departure status, view remaining balances, and more." at bounding box center [1045, 430] width 222 height 33
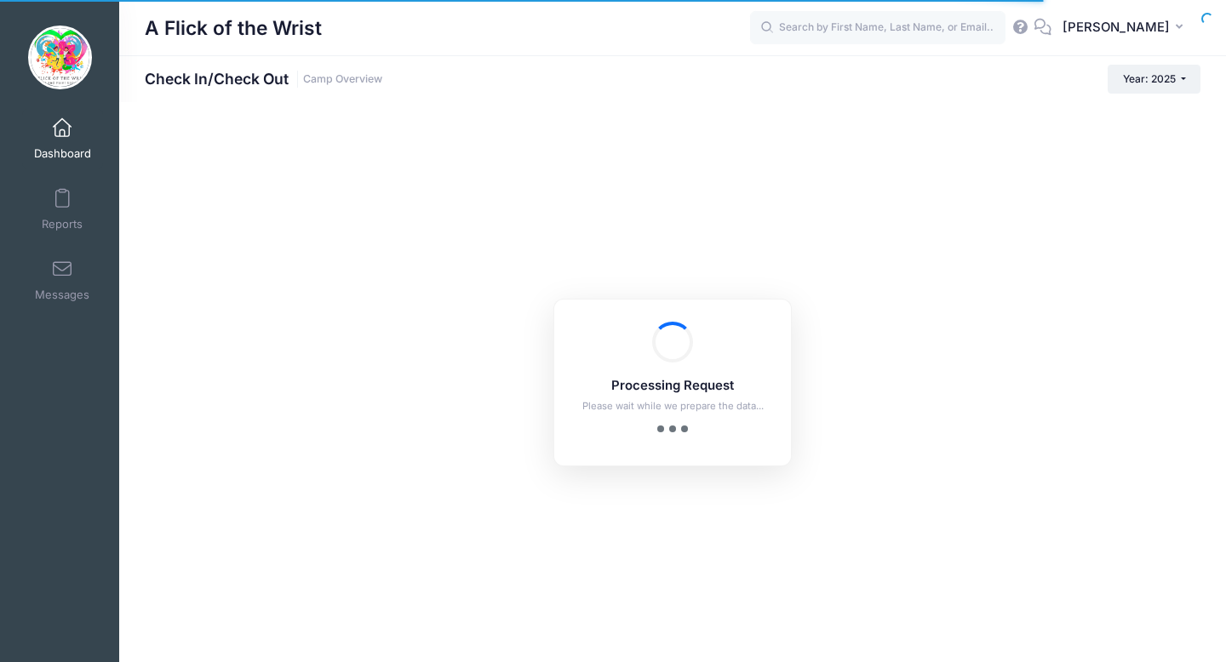
checkbox input "true"
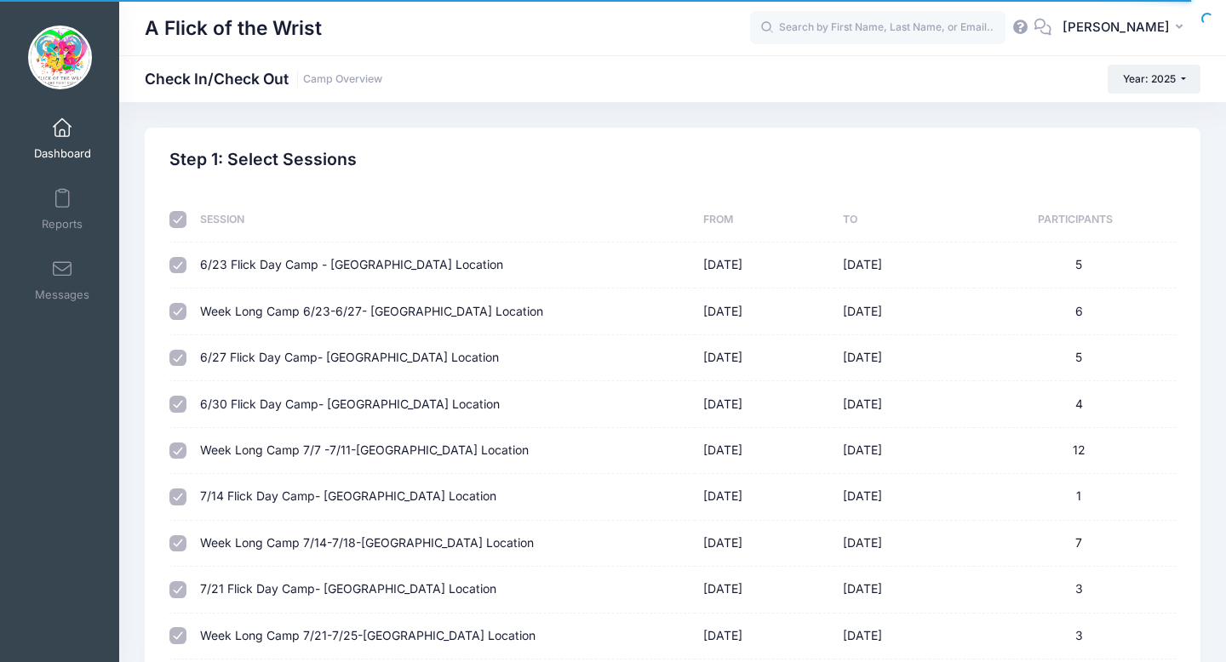
scroll to position [585, 0]
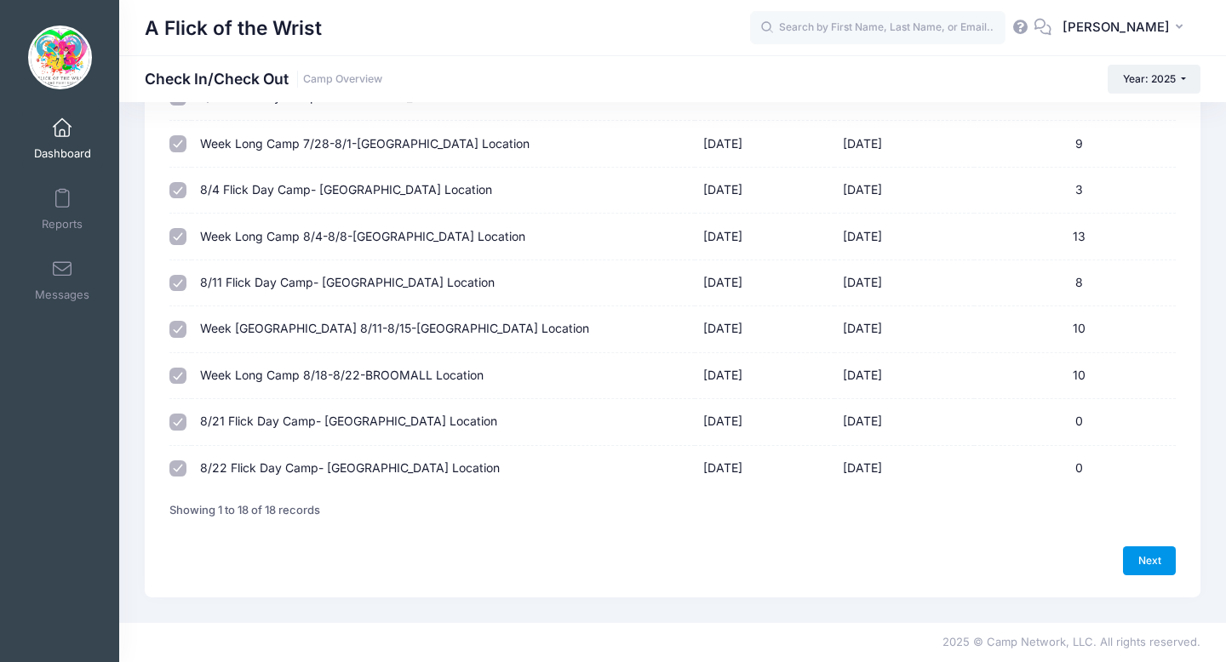
click at [1143, 558] on link "Next" at bounding box center [1149, 560] width 53 height 29
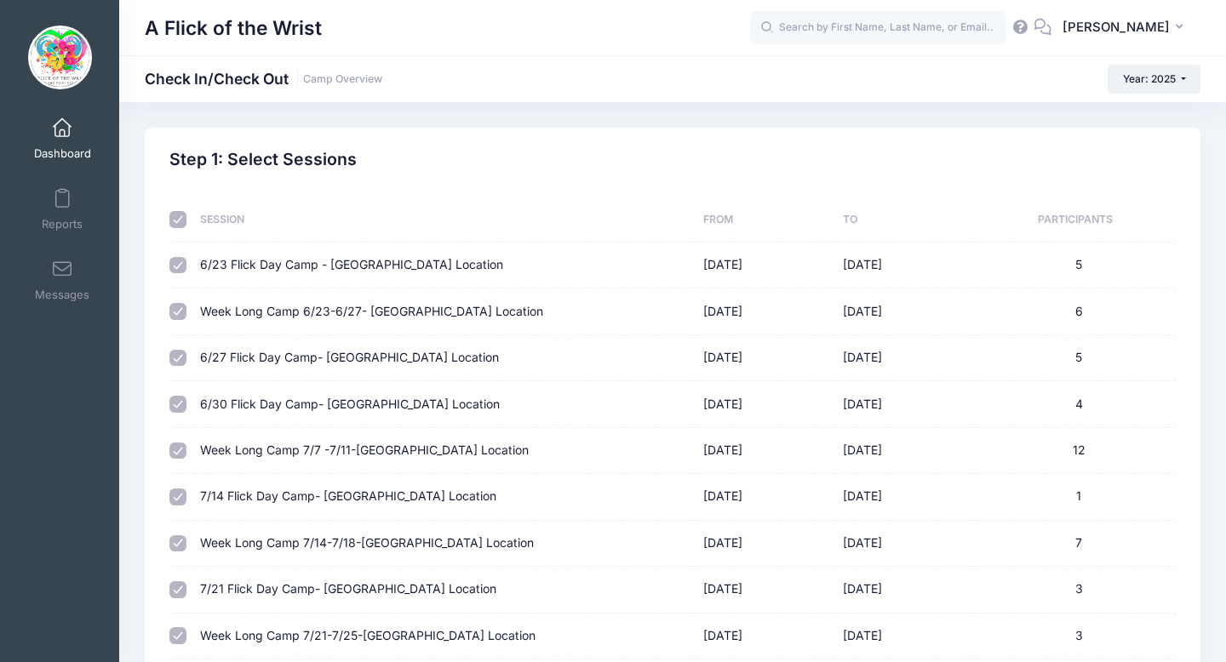
select select "10"
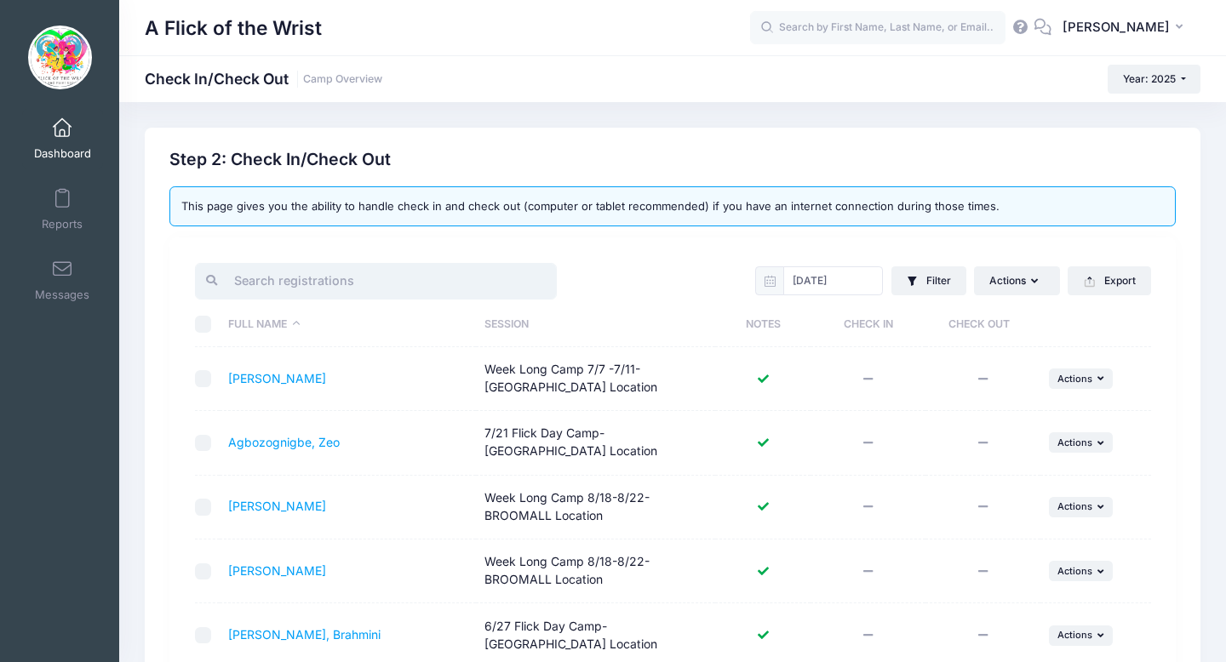
click at [476, 267] on input "search" at bounding box center [376, 281] width 362 height 37
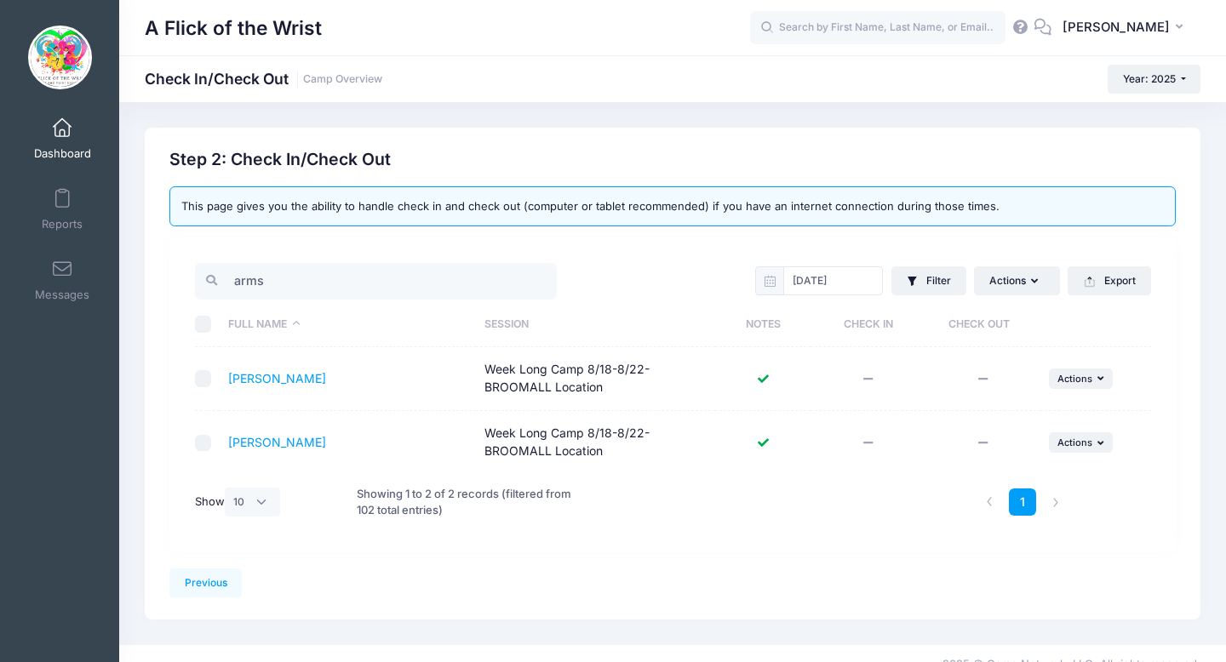
click at [1058, 360] on td "... Actions Check In Payment Reminder Document Reminder Enter Payment Clear Tod…" at bounding box center [1095, 379] width 111 height 64
click at [1062, 389] on td "... Actions Check In Payment Reminder Document Reminder Enter Payment Clear Tod…" at bounding box center [1095, 379] width 111 height 64
click at [1061, 375] on span "Actions" at bounding box center [1074, 379] width 35 height 12
click at [1009, 416] on link "Check In" at bounding box center [1028, 416] width 154 height 32
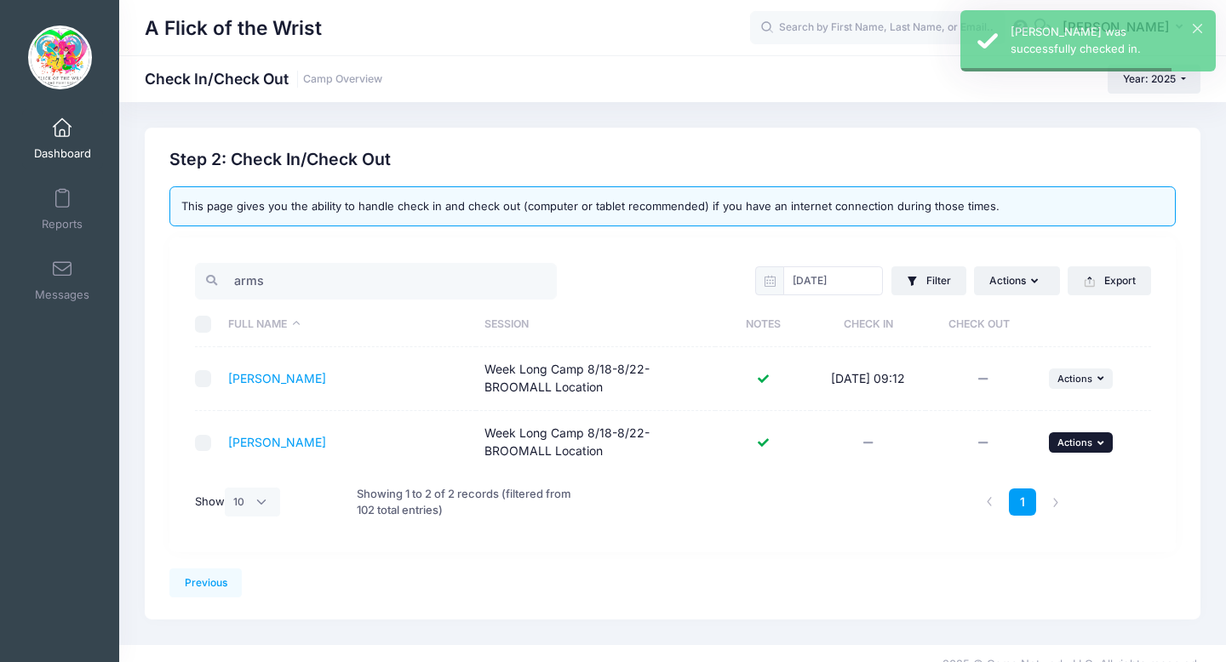
click at [1092, 453] on button "... Actions" at bounding box center [1081, 442] width 65 height 20
click at [1012, 477] on link "Check In" at bounding box center [1028, 480] width 154 height 32
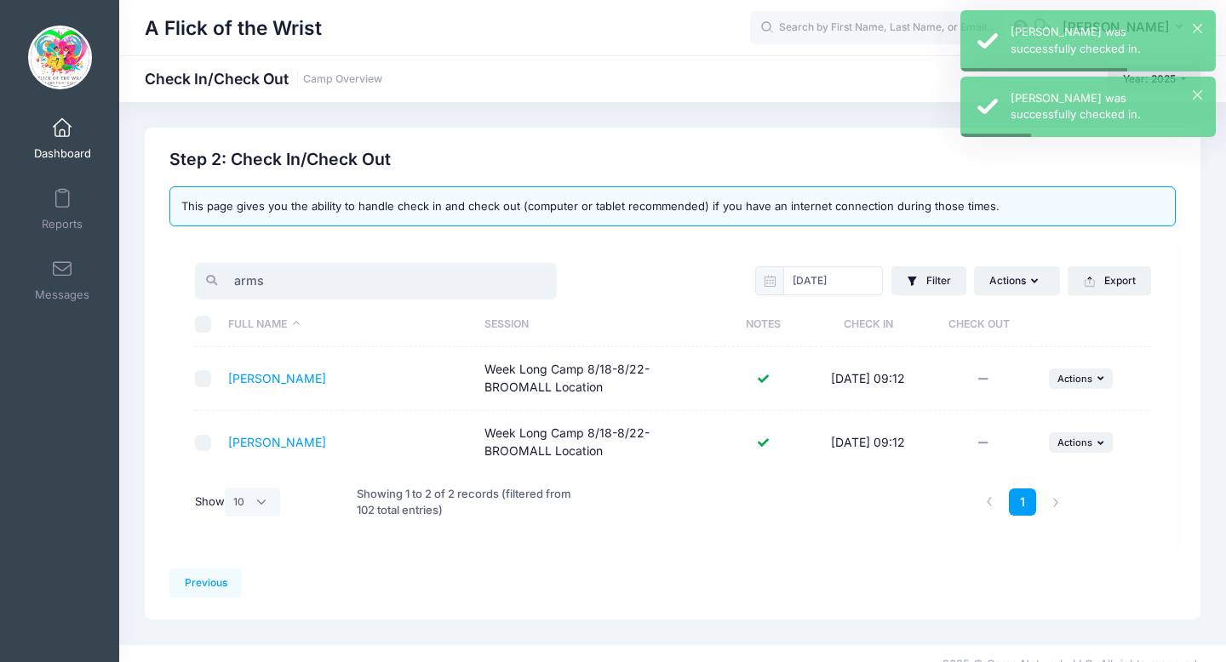
click at [316, 279] on input "arms" at bounding box center [376, 281] width 362 height 37
type input "a"
